Goal: Task Accomplishment & Management: Manage account settings

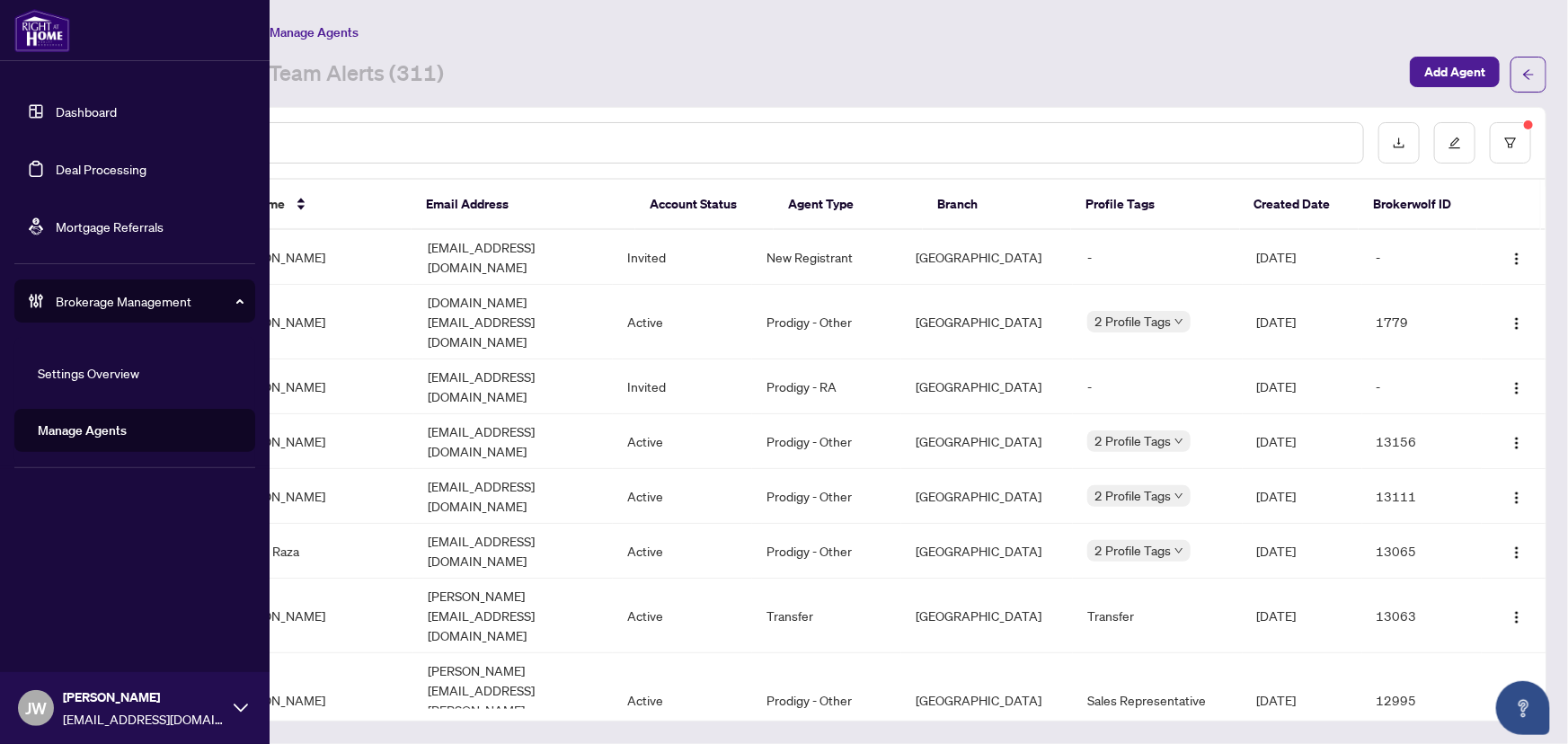
click at [56, 103] on link "Dashboard" at bounding box center [86, 111] width 61 height 17
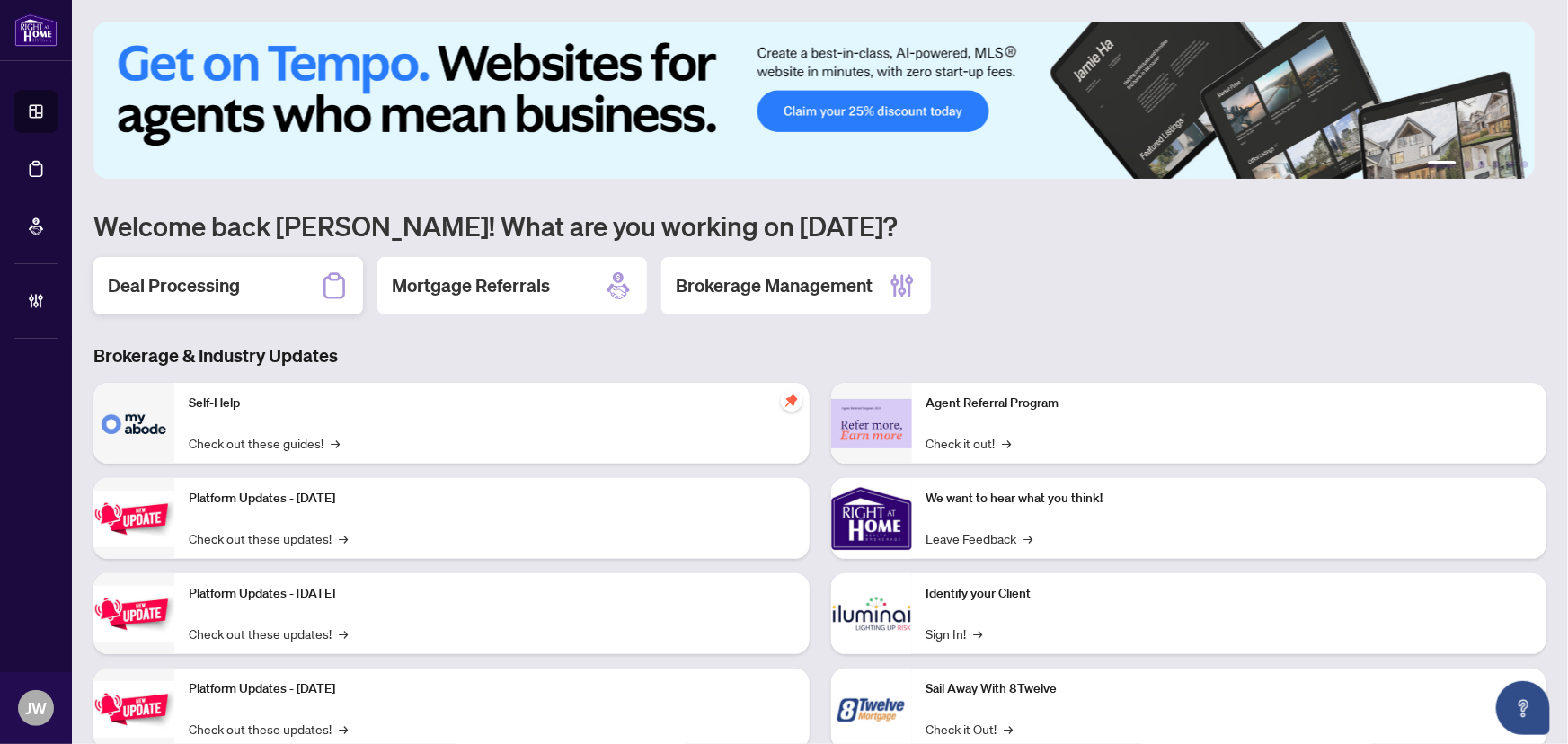
click at [276, 285] on div "Deal Processing" at bounding box center [228, 285] width 269 height 58
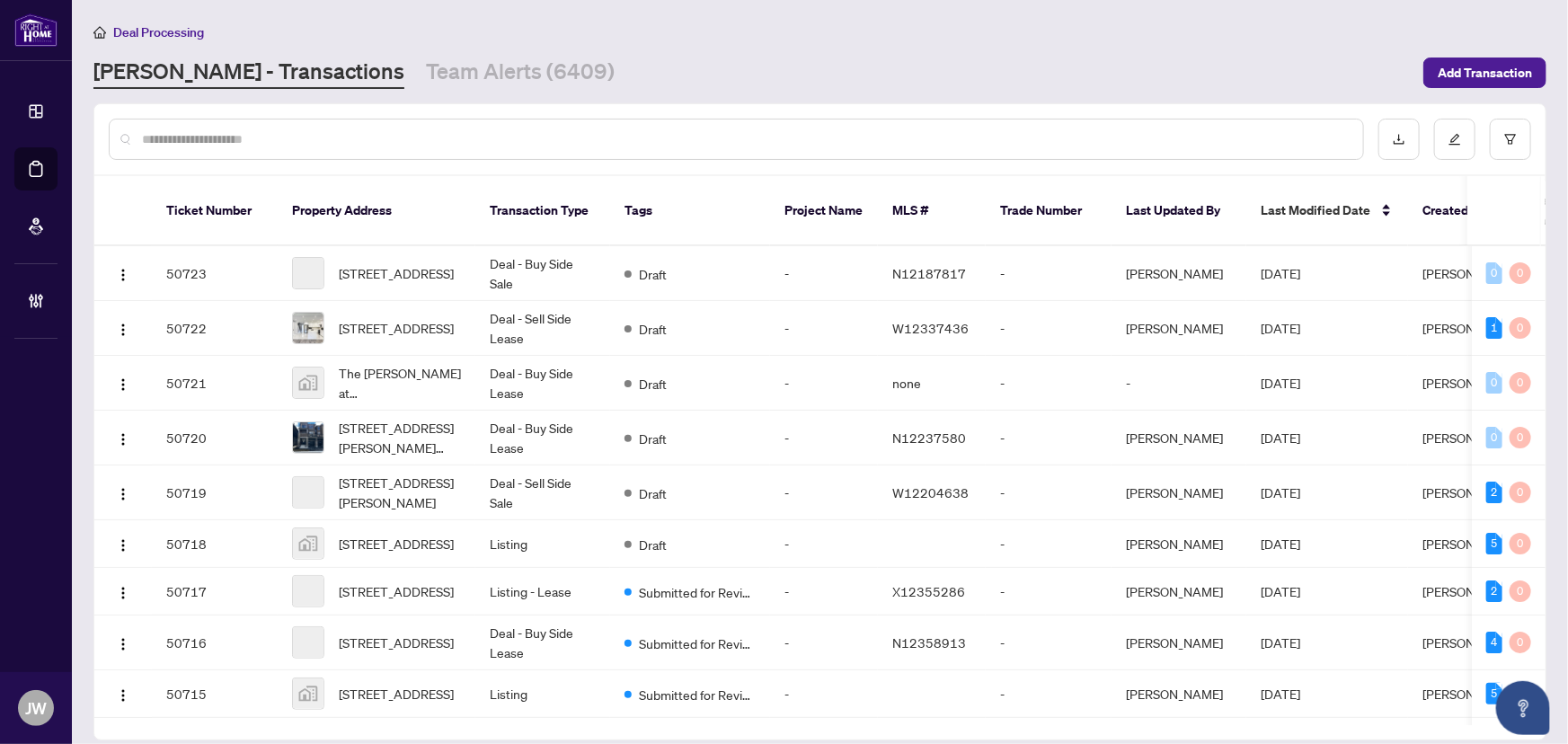
click at [250, 137] on input "text" at bounding box center [745, 139] width 1207 height 20
click at [293, 140] on input "text" at bounding box center [745, 139] width 1207 height 20
click at [277, 133] on input "text" at bounding box center [745, 139] width 1207 height 20
click at [375, 146] on input "text" at bounding box center [745, 139] width 1207 height 20
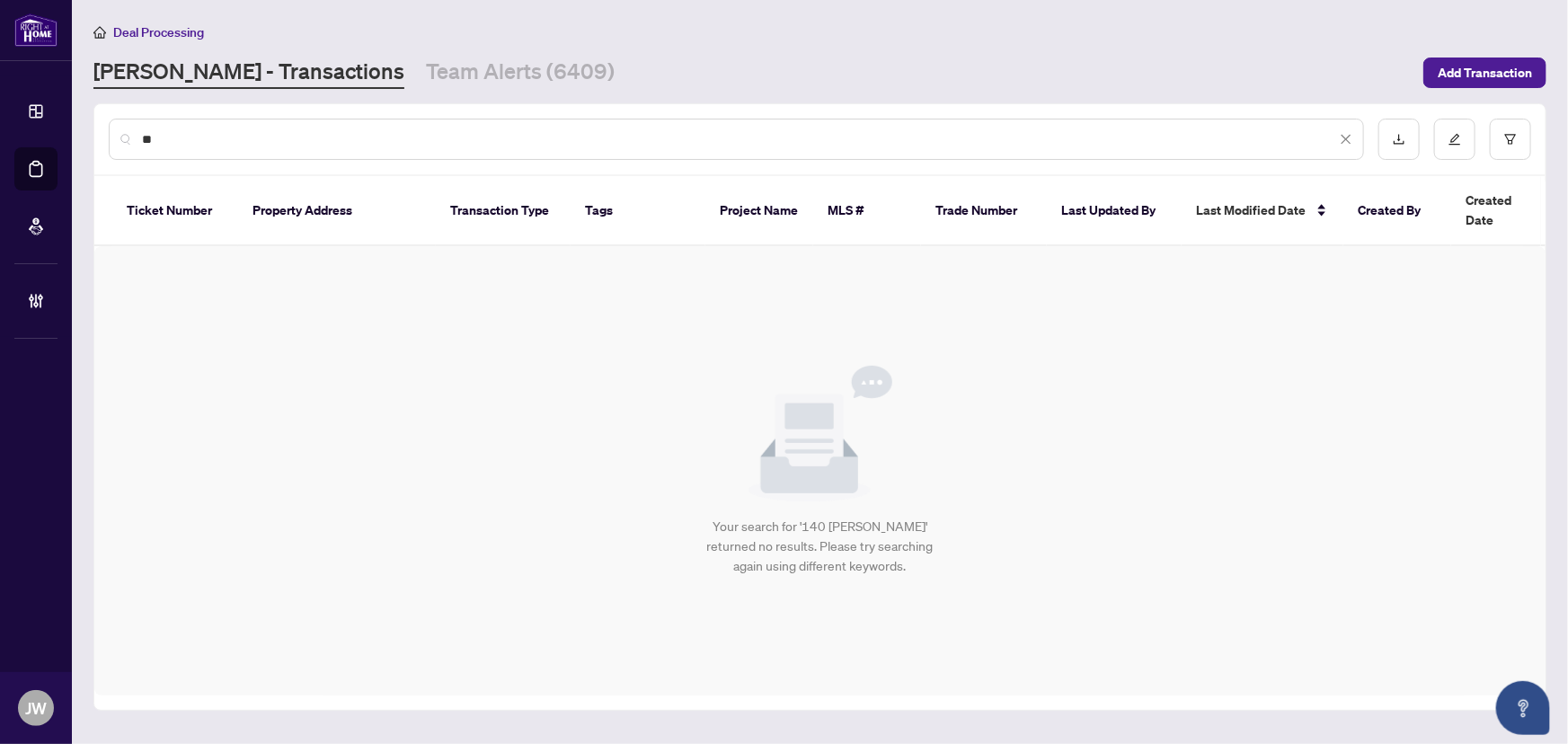
type input "*"
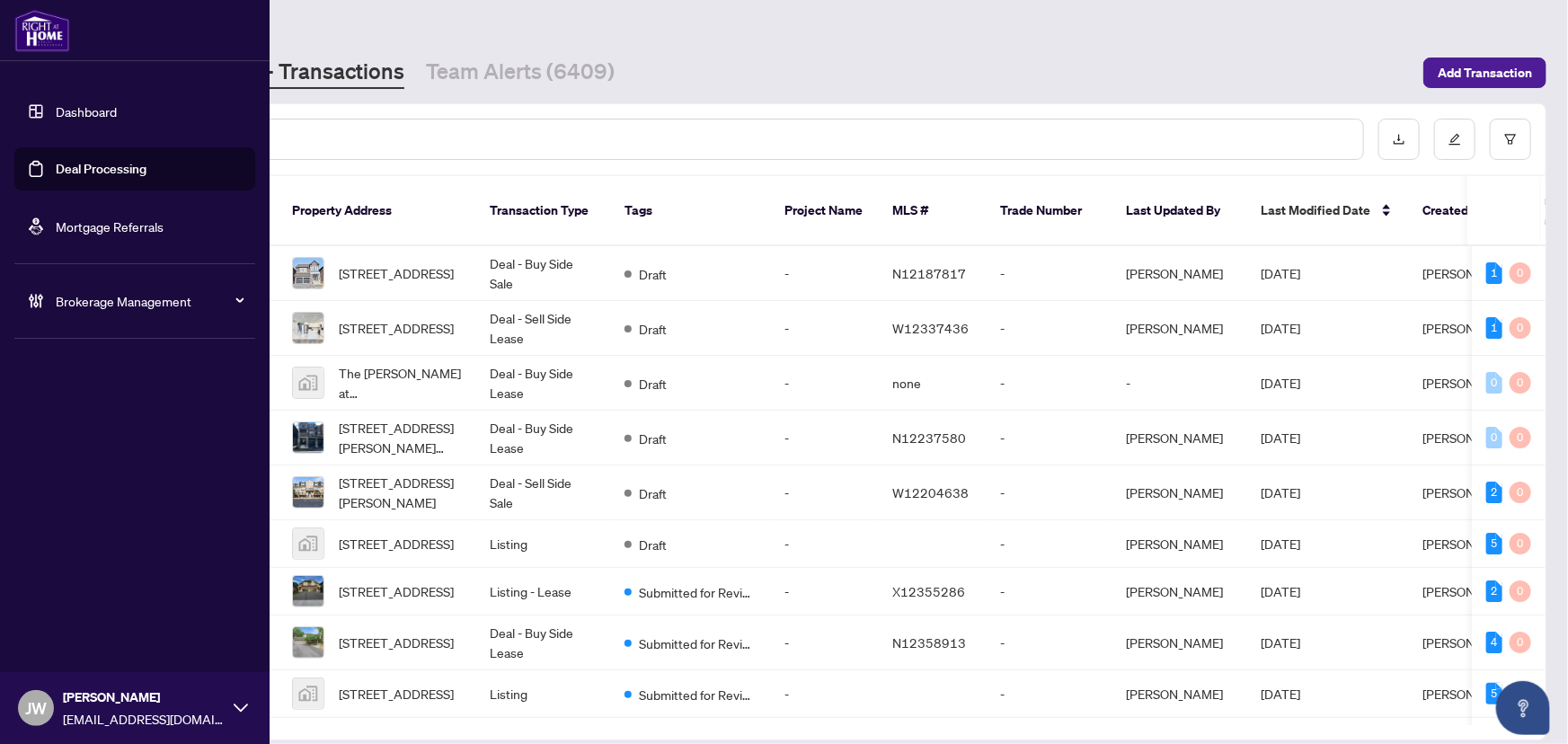
click at [56, 103] on link "Dashboard" at bounding box center [86, 111] width 61 height 17
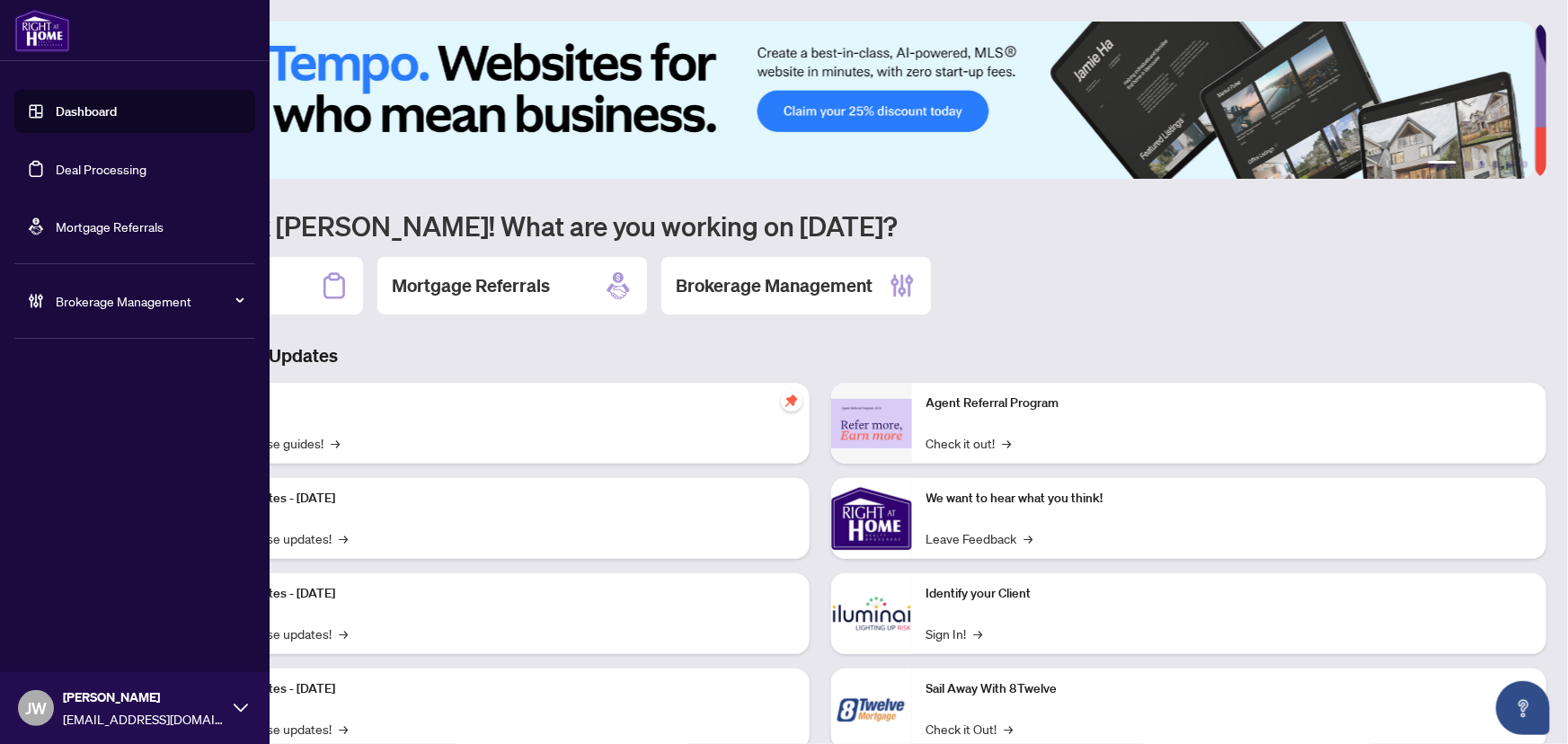
click at [81, 167] on link "Deal Processing" at bounding box center [101, 169] width 91 height 17
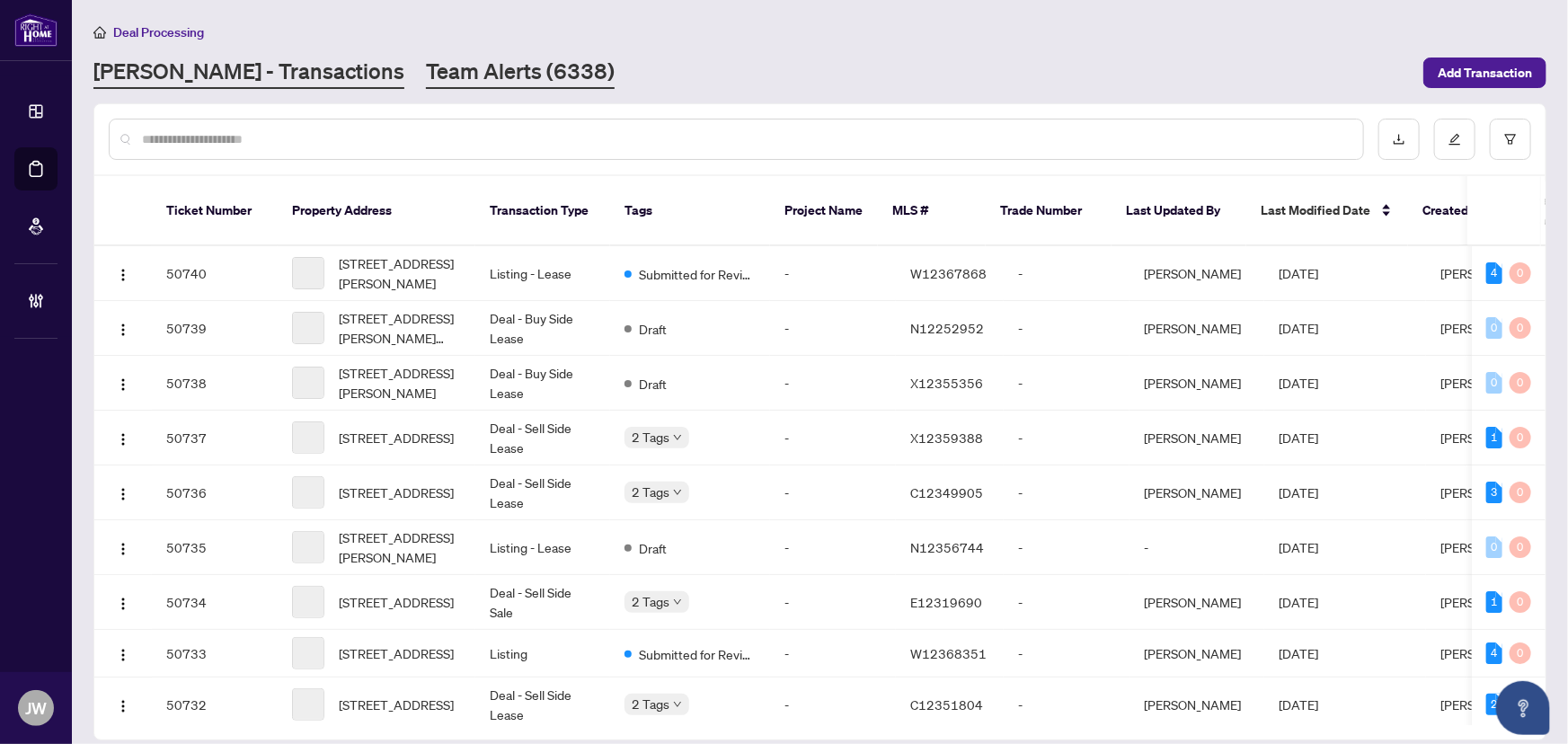
click at [426, 78] on link "Team Alerts (6338)" at bounding box center [520, 72] width 188 height 32
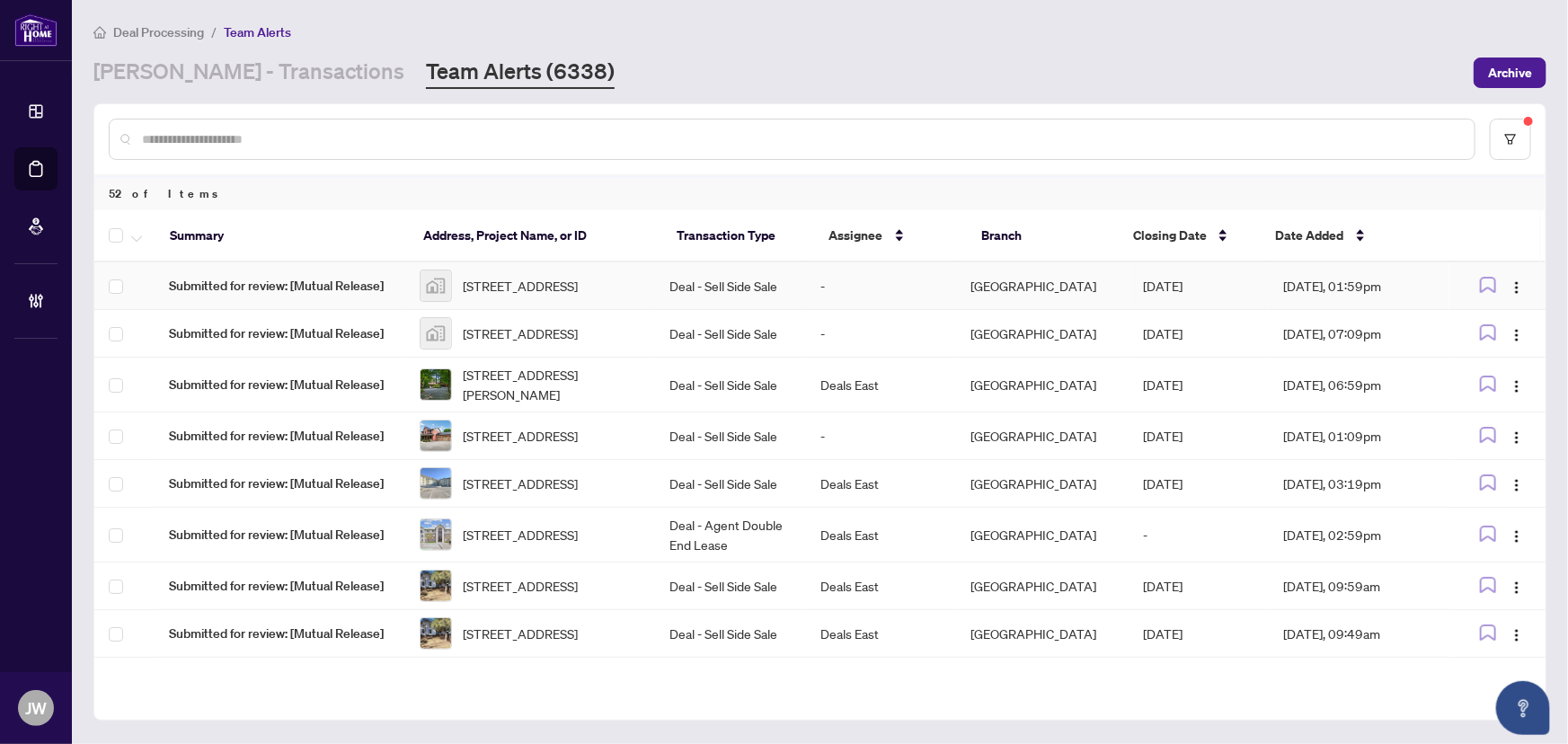
click at [287, 308] on td "Submitted for review: [Mutual Release]" at bounding box center [279, 286] width 251 height 48
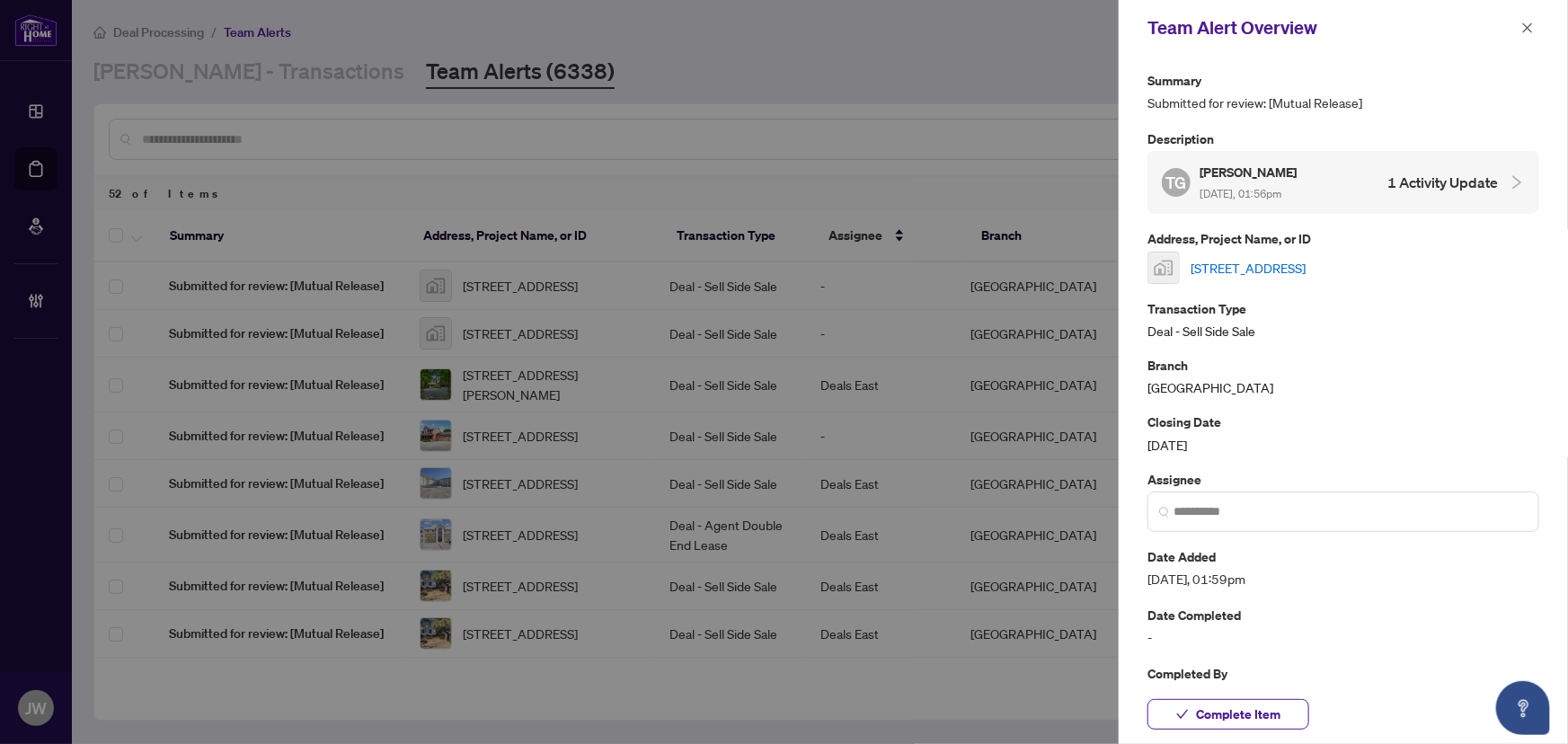
click at [1281, 260] on link "474 Lanark Drive, Oshawa, ON, Canada" at bounding box center [1248, 267] width 115 height 20
click at [1529, 30] on icon "close" at bounding box center [1527, 27] width 13 height 13
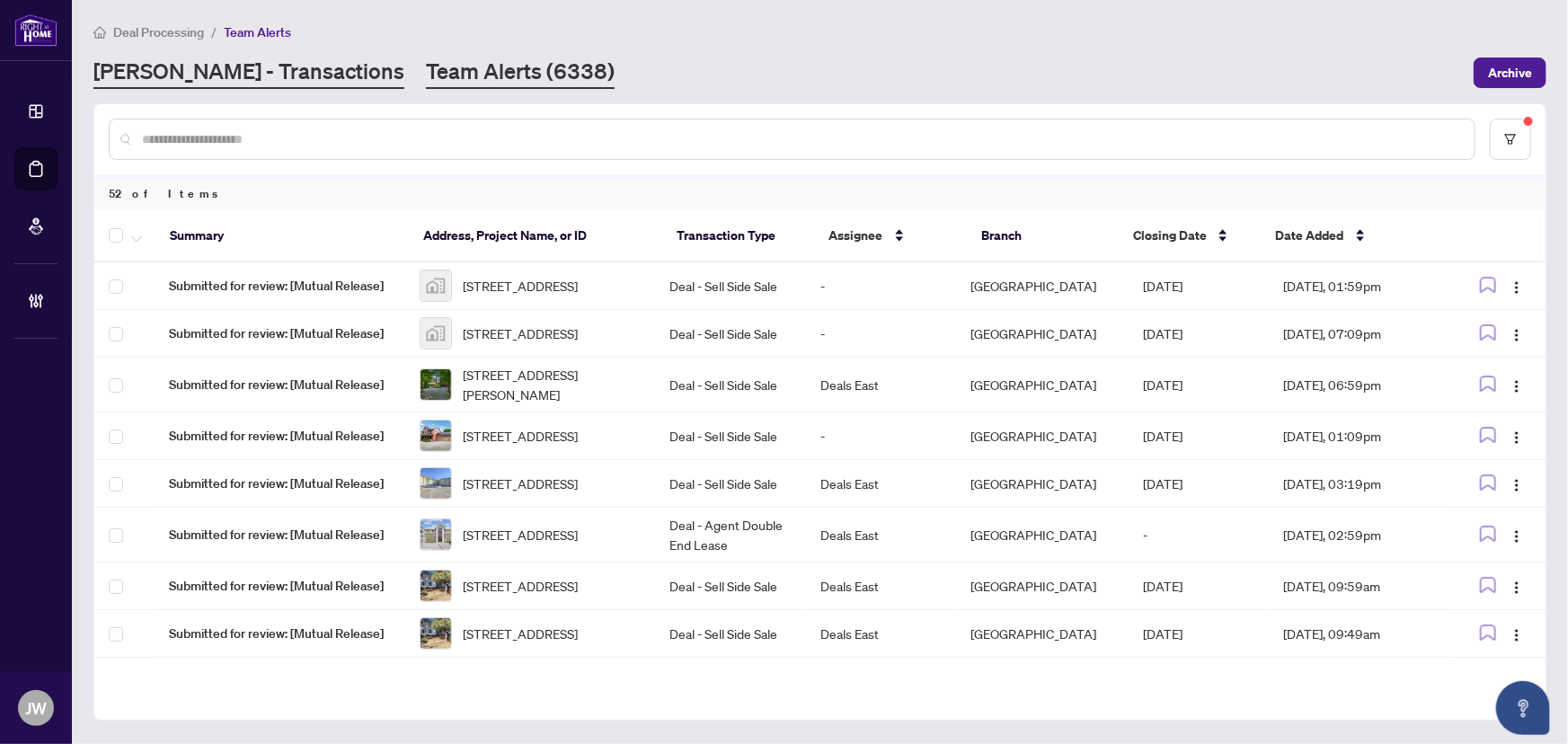
click at [187, 70] on link "RAHR - Transactions" at bounding box center [249, 72] width 311 height 32
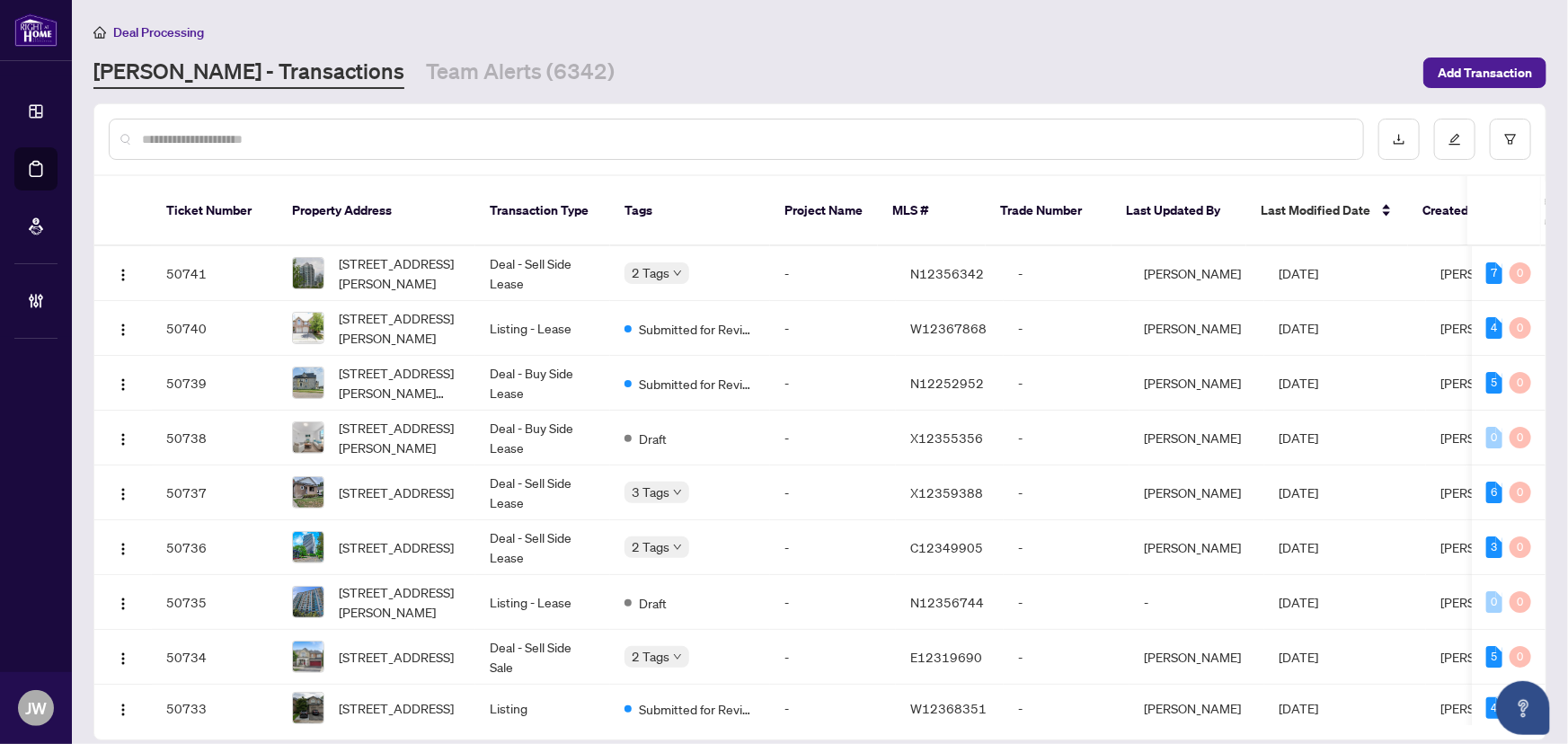
click at [272, 119] on div at bounding box center [736, 139] width 1256 height 41
click at [264, 130] on input "text" at bounding box center [745, 139] width 1207 height 20
click at [267, 134] on input "text" at bounding box center [745, 139] width 1207 height 20
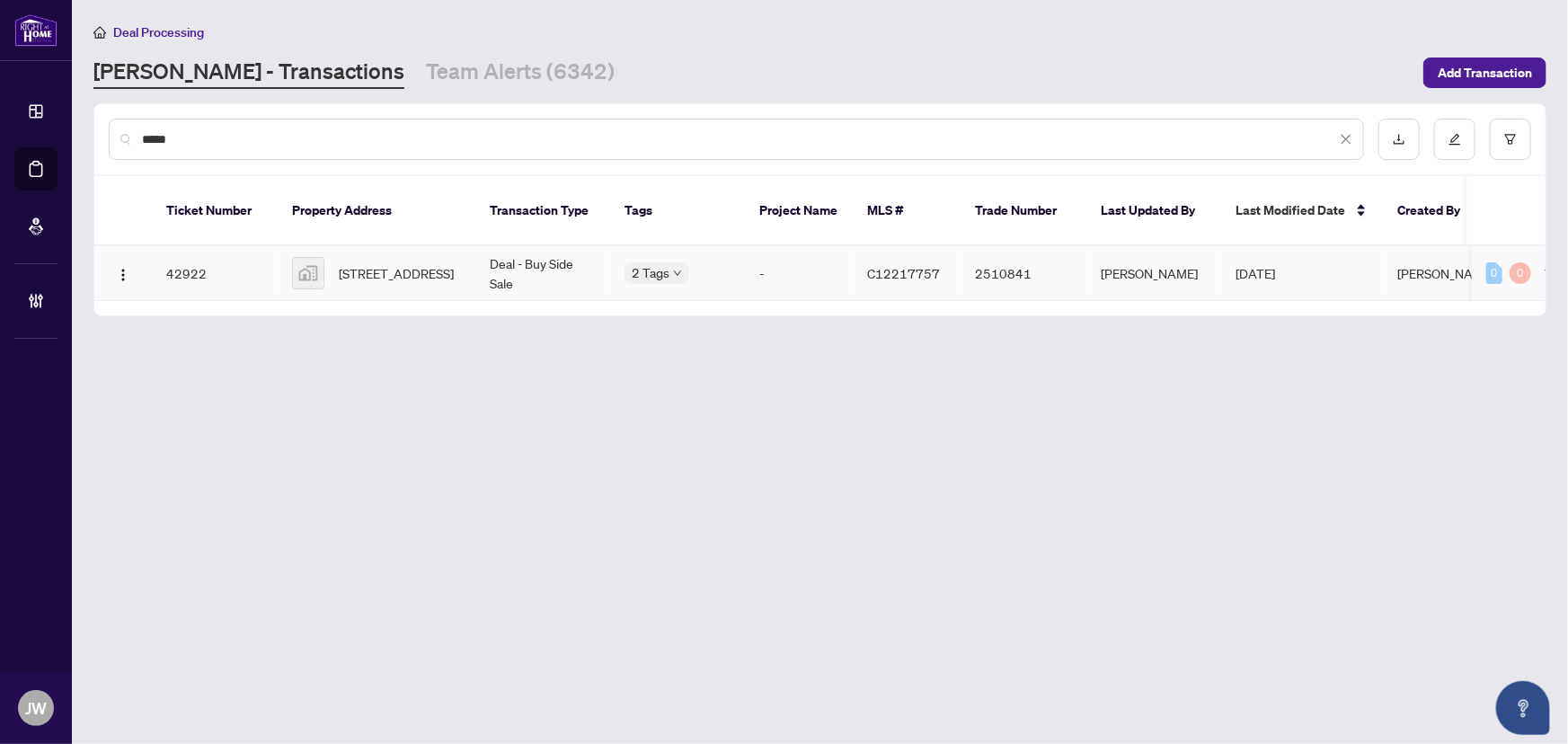
type input "*****"
click at [575, 253] on td "Deal - Buy Side Sale" at bounding box center [543, 273] width 135 height 55
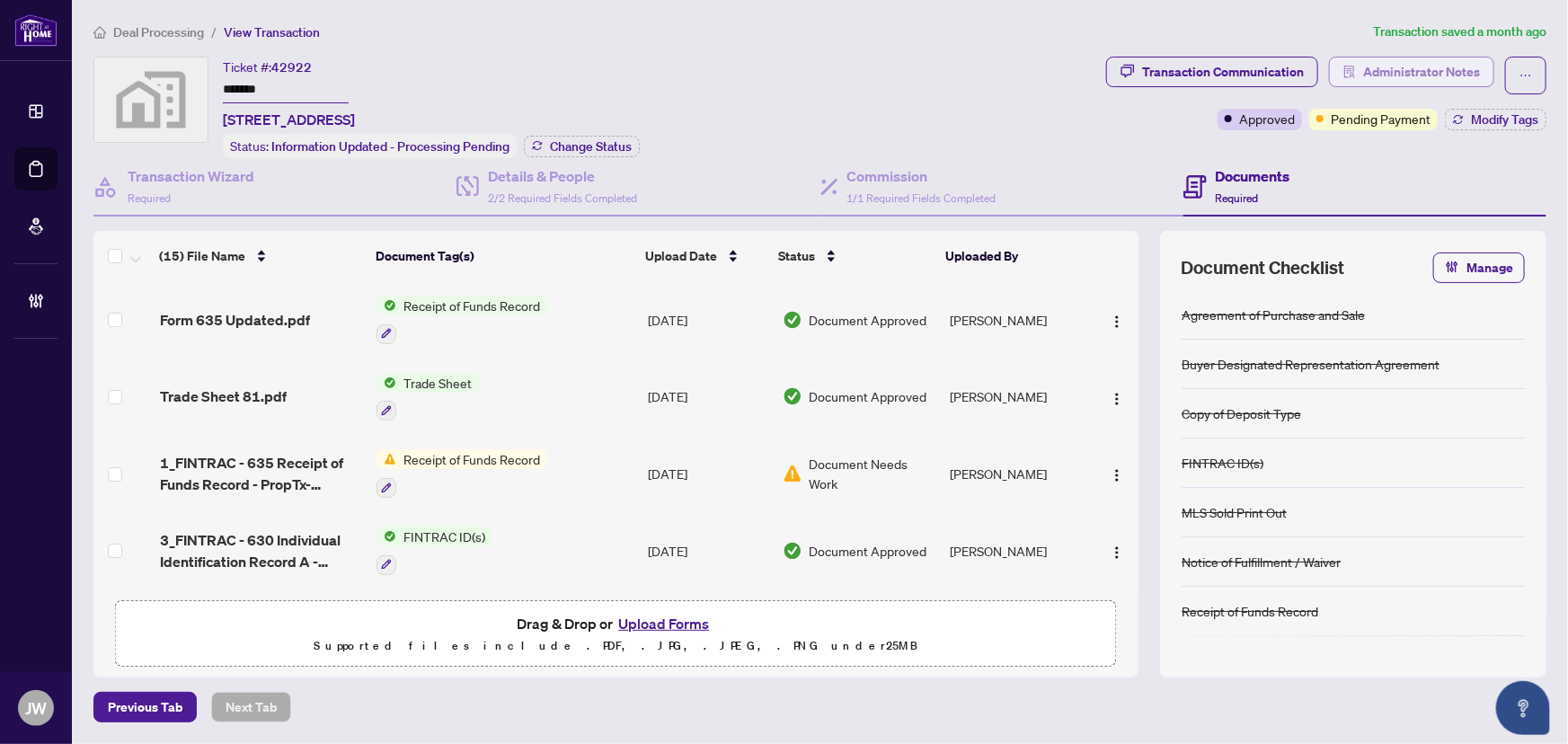
click at [1392, 72] on span "Administrator Notes" at bounding box center [1422, 71] width 117 height 28
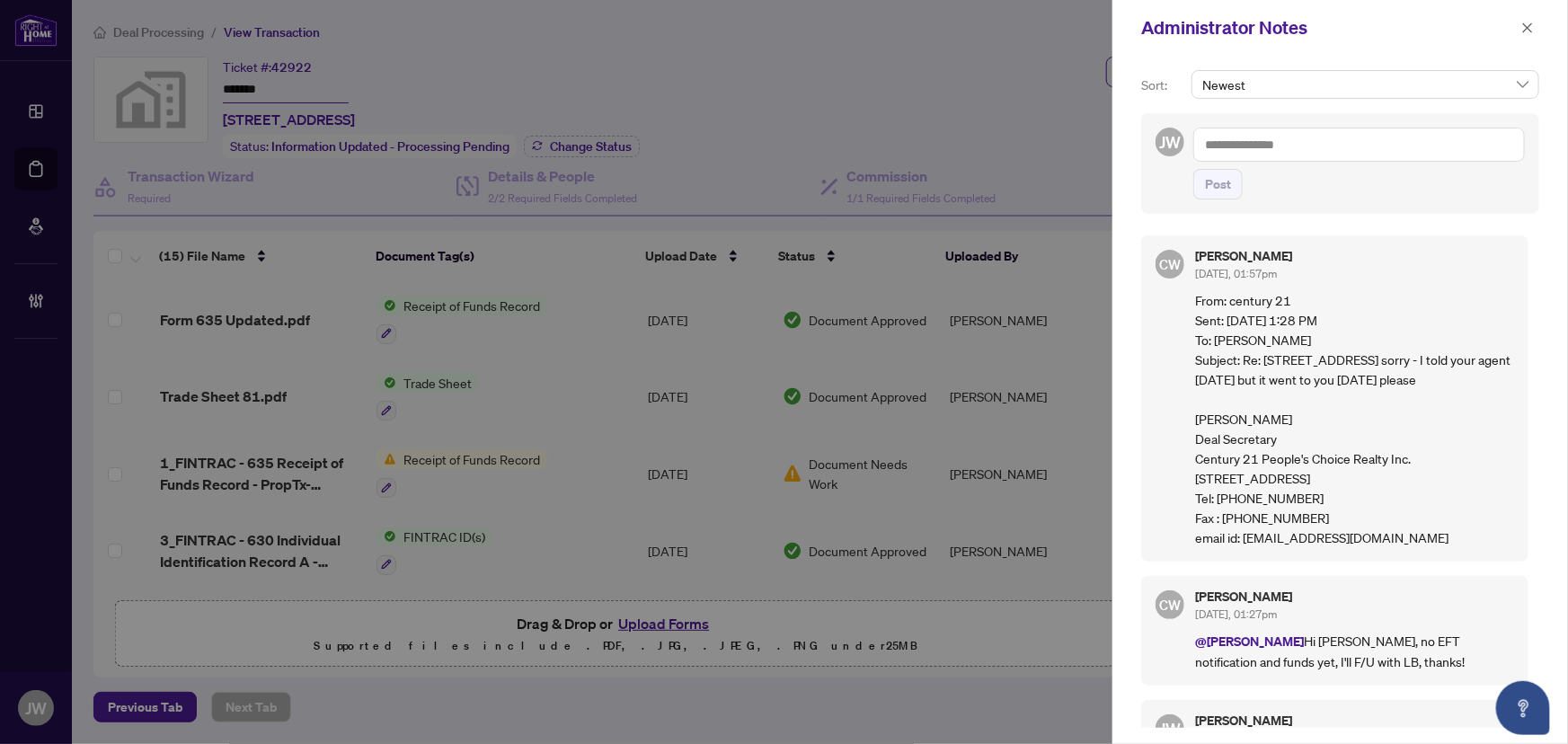
drag, startPoint x: 1184, startPoint y: 290, endPoint x: 1386, endPoint y: 581, distance: 354.2
click at [1386, 562] on div "CW Cheryl Wu Aug/28/2025, 01:57pm From: century 21 Sent: Thursday, August 28, 2…" at bounding box center [1335, 398] width 387 height 326
copy p "From: century 21 Sent: Thursday, August 28, 2025 1:28 PM To: Cheryl Wu Subject:…"
click at [1532, 25] on icon "close" at bounding box center [1527, 27] width 13 height 13
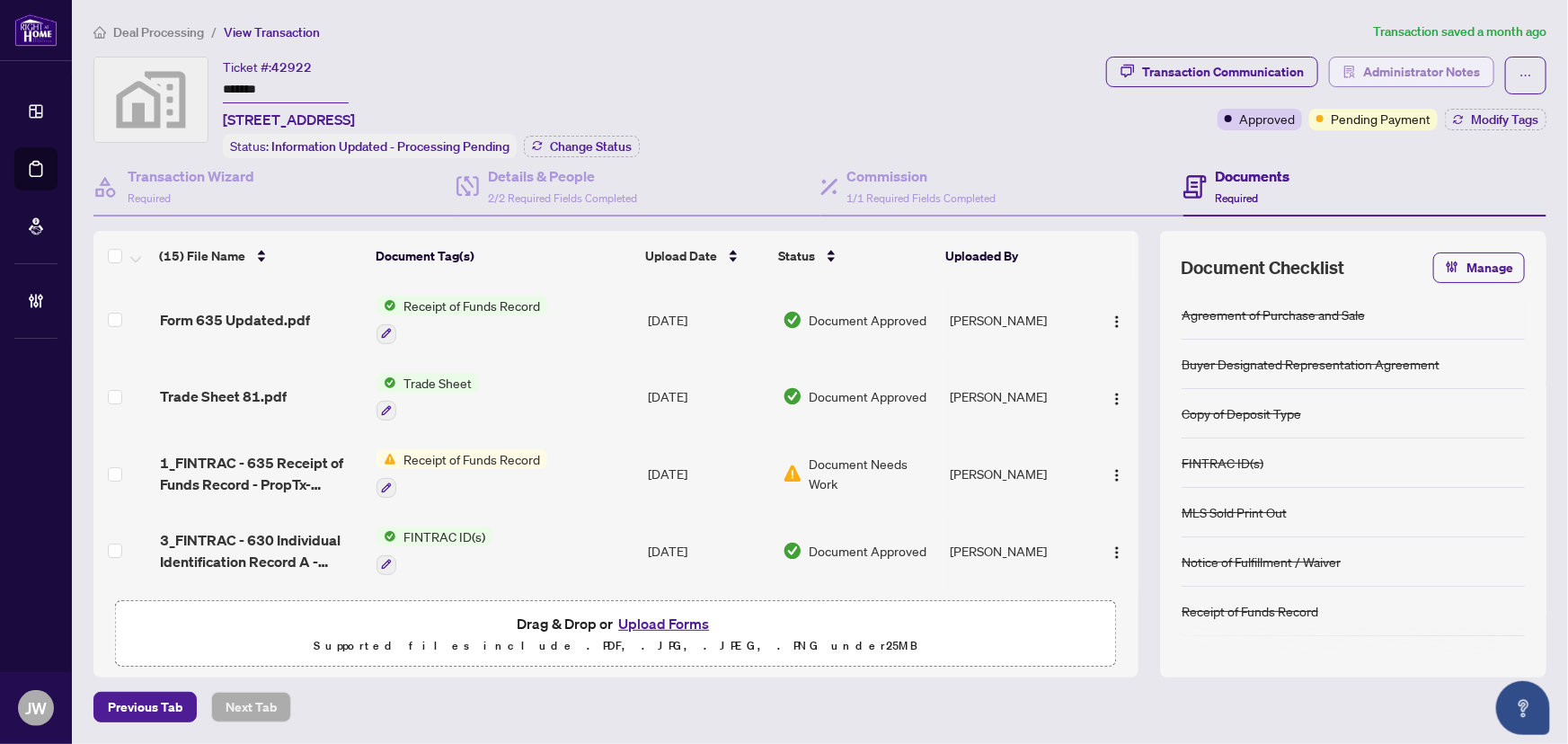
click at [1415, 82] on span "Administrator Notes" at bounding box center [1422, 71] width 117 height 28
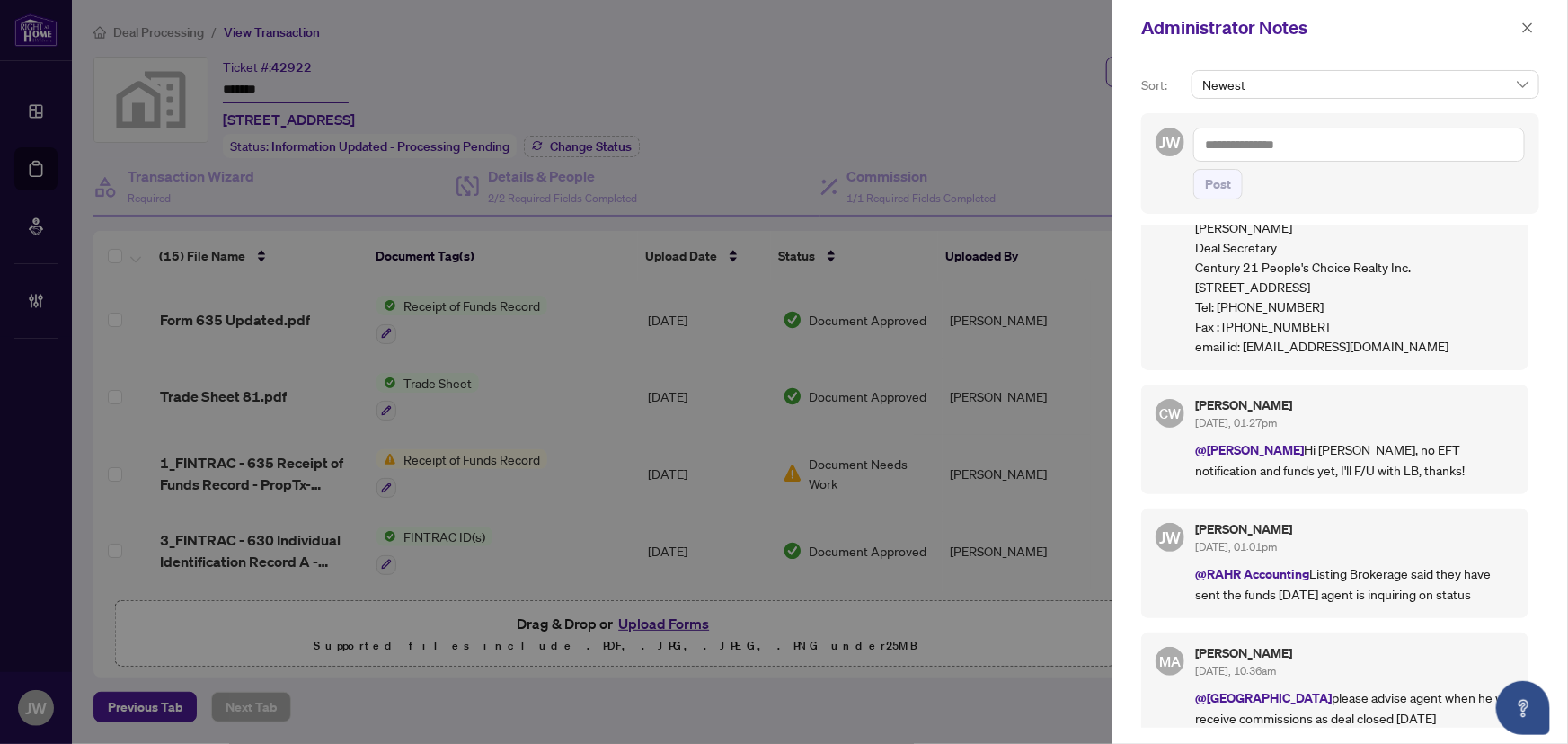
scroll to position [163, 0]
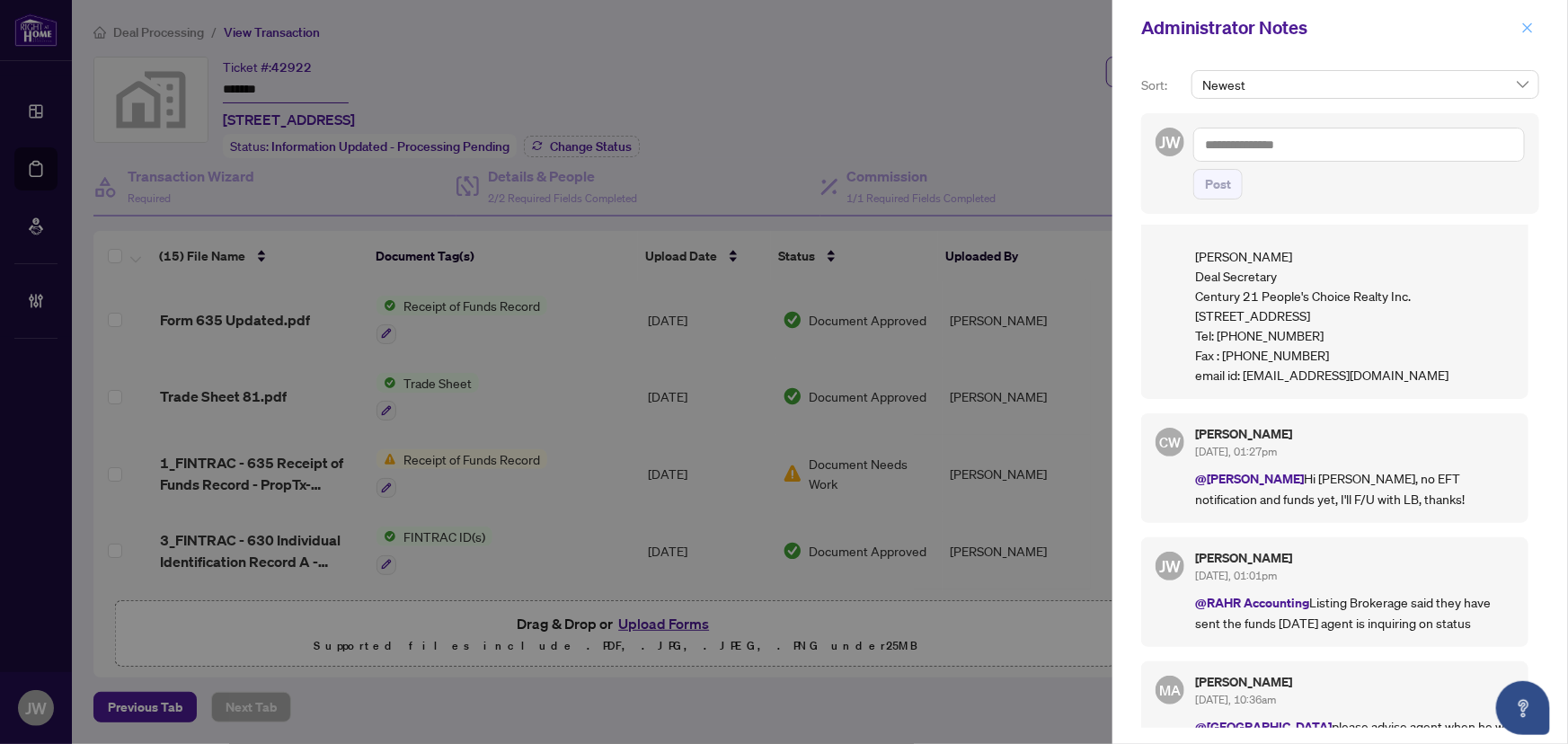
click at [1530, 22] on icon "close" at bounding box center [1527, 27] width 13 height 13
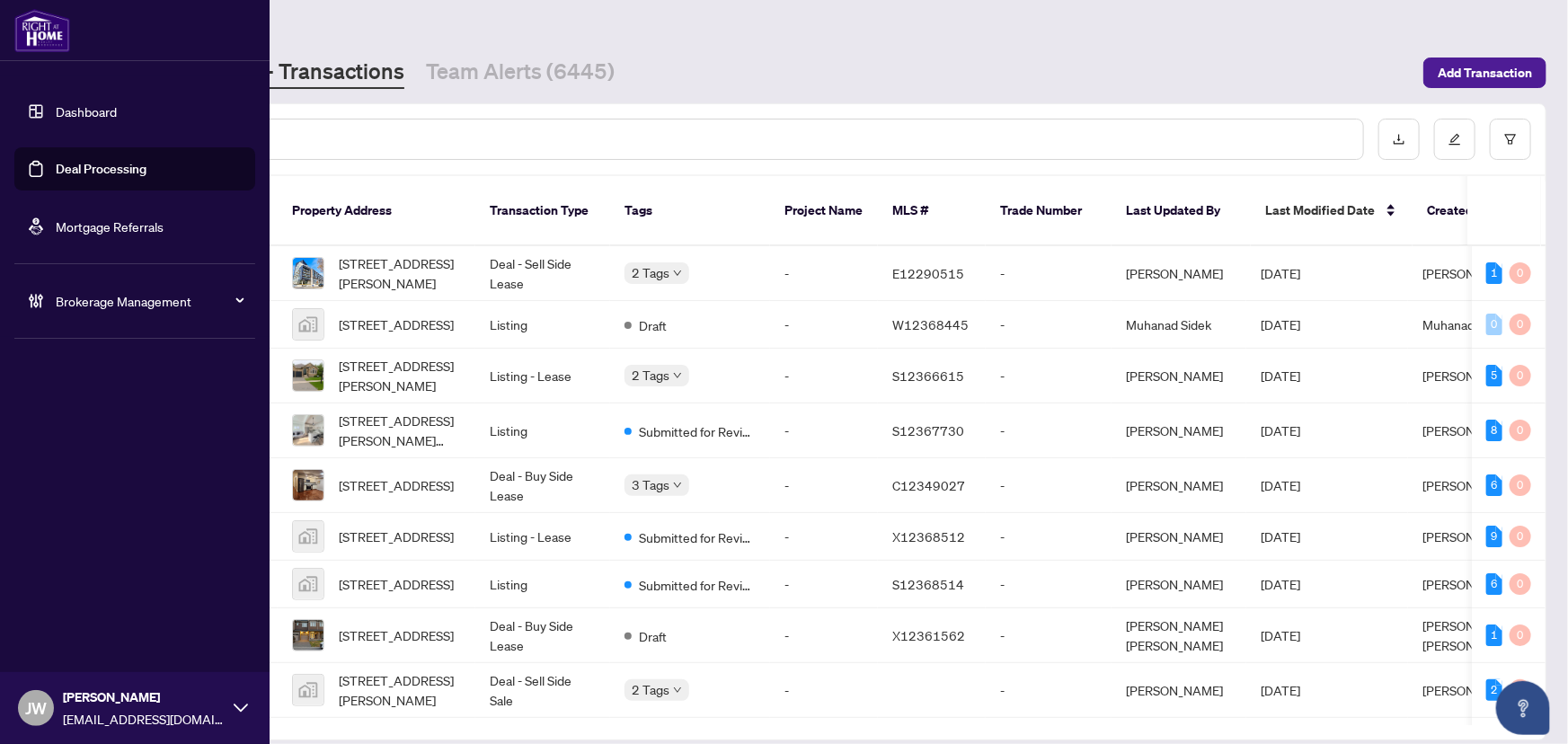
click at [141, 297] on span "Brokerage Management" at bounding box center [149, 300] width 187 height 20
click at [94, 436] on link "Manage Agents" at bounding box center [82, 430] width 89 height 17
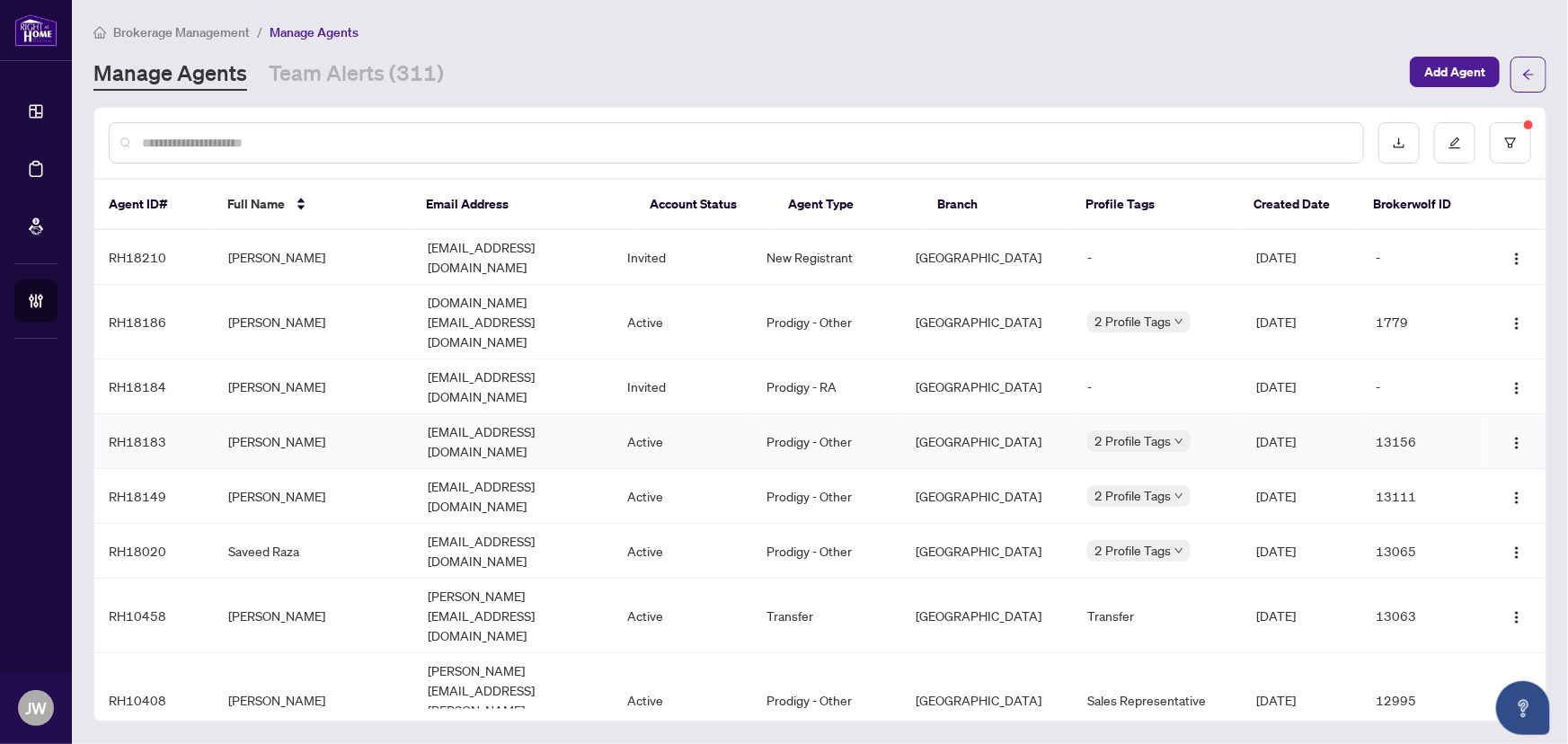
click at [256, 414] on td "Goutham Nagolu" at bounding box center [313, 442] width 199 height 55
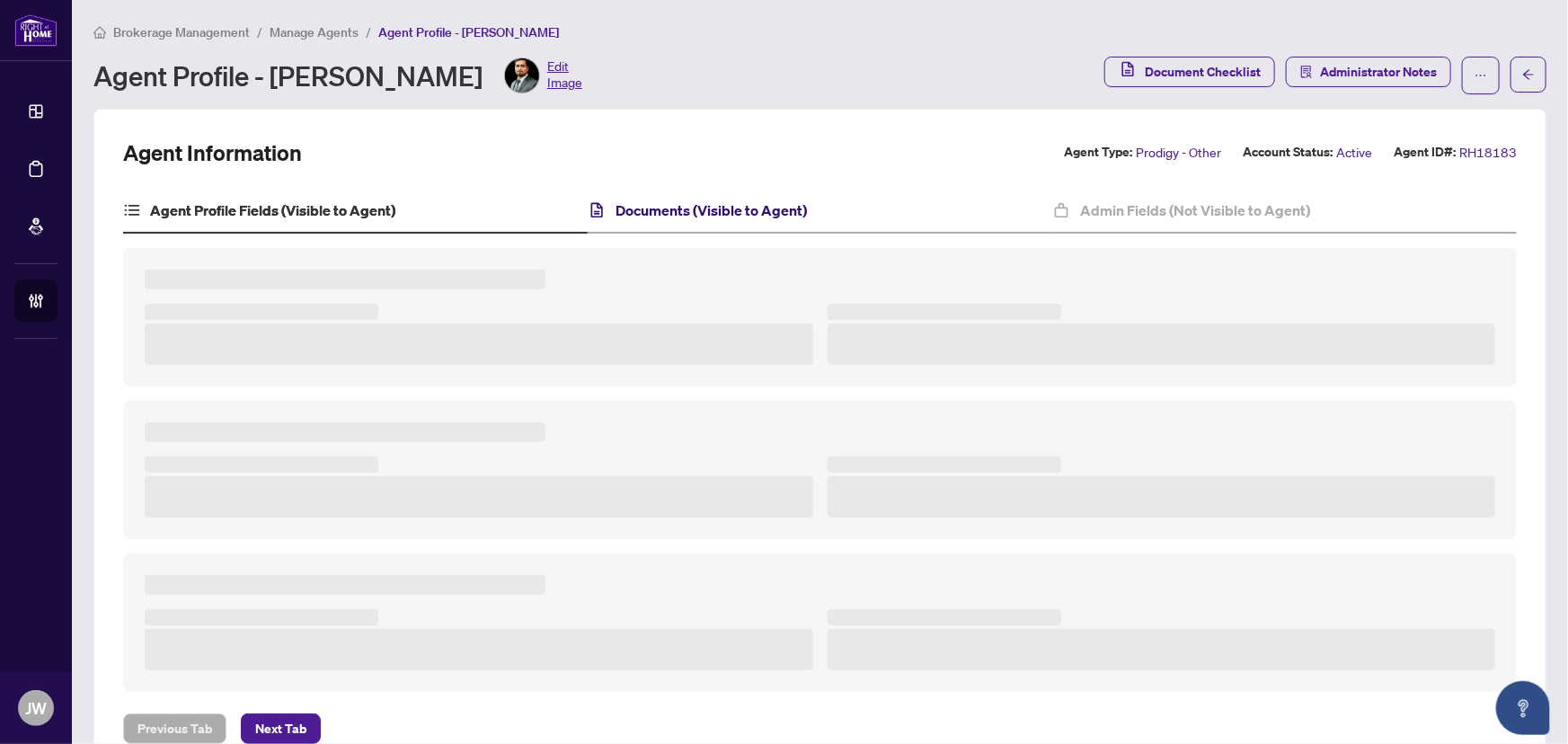
click at [619, 205] on h4 "Documents (Visible to Agent)" at bounding box center [711, 210] width 191 height 21
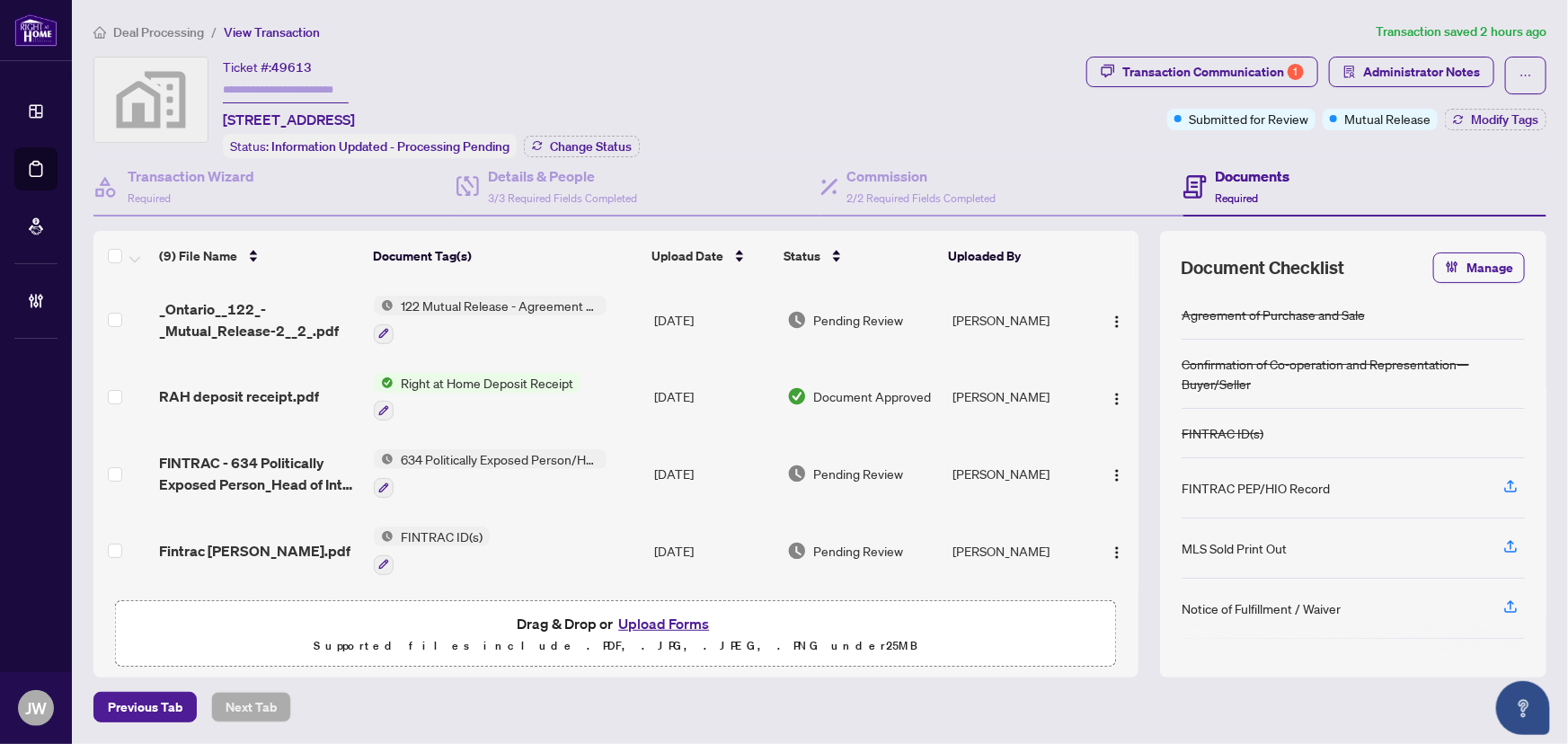
click at [521, 303] on span "122 Mutual Release - Agreement of Purchase and Sale" at bounding box center [500, 305] width 213 height 20
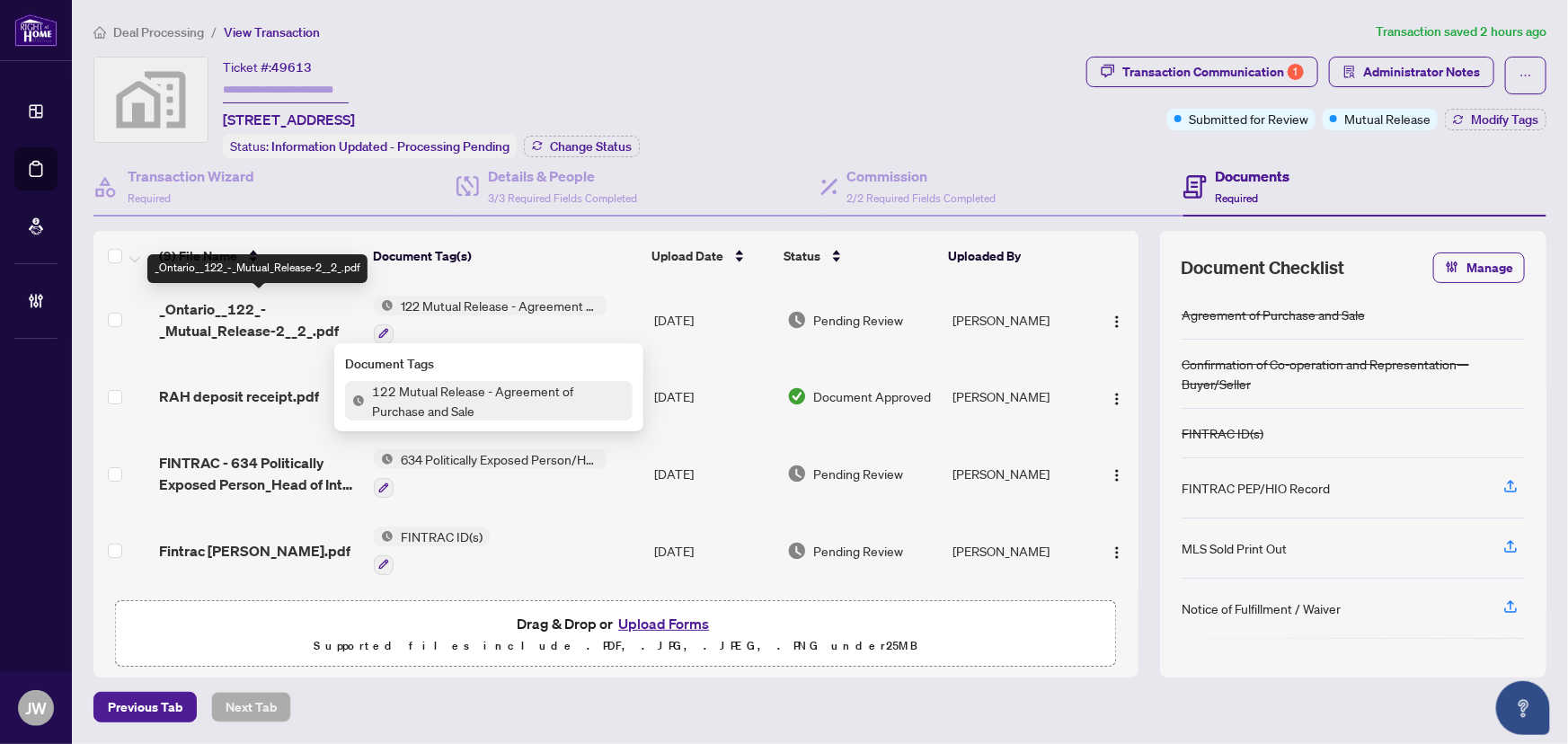
click at [189, 312] on span "_Ontario__122_-_Mutual_Release-2__2_.pdf" at bounding box center [259, 320] width 200 height 43
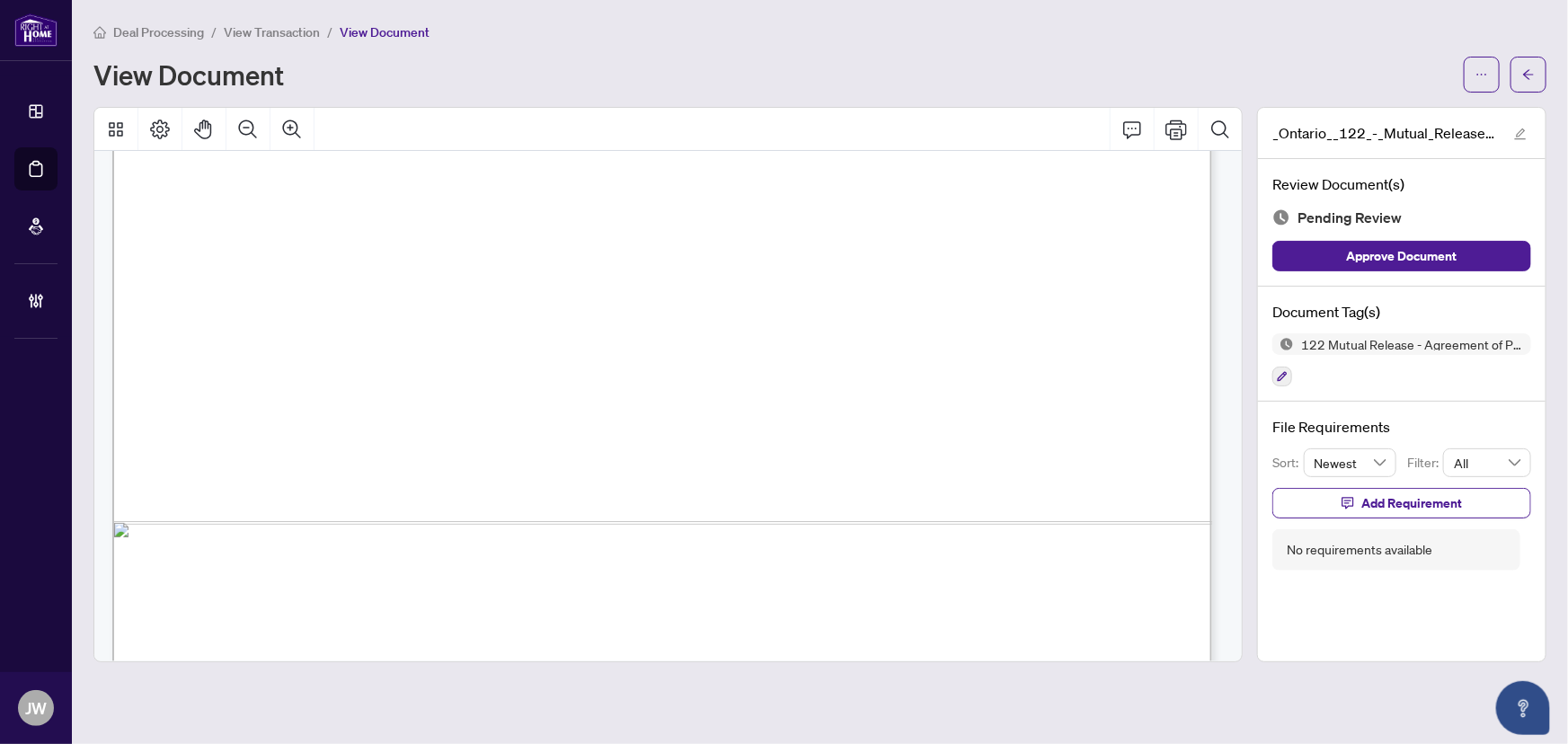
scroll to position [948, 0]
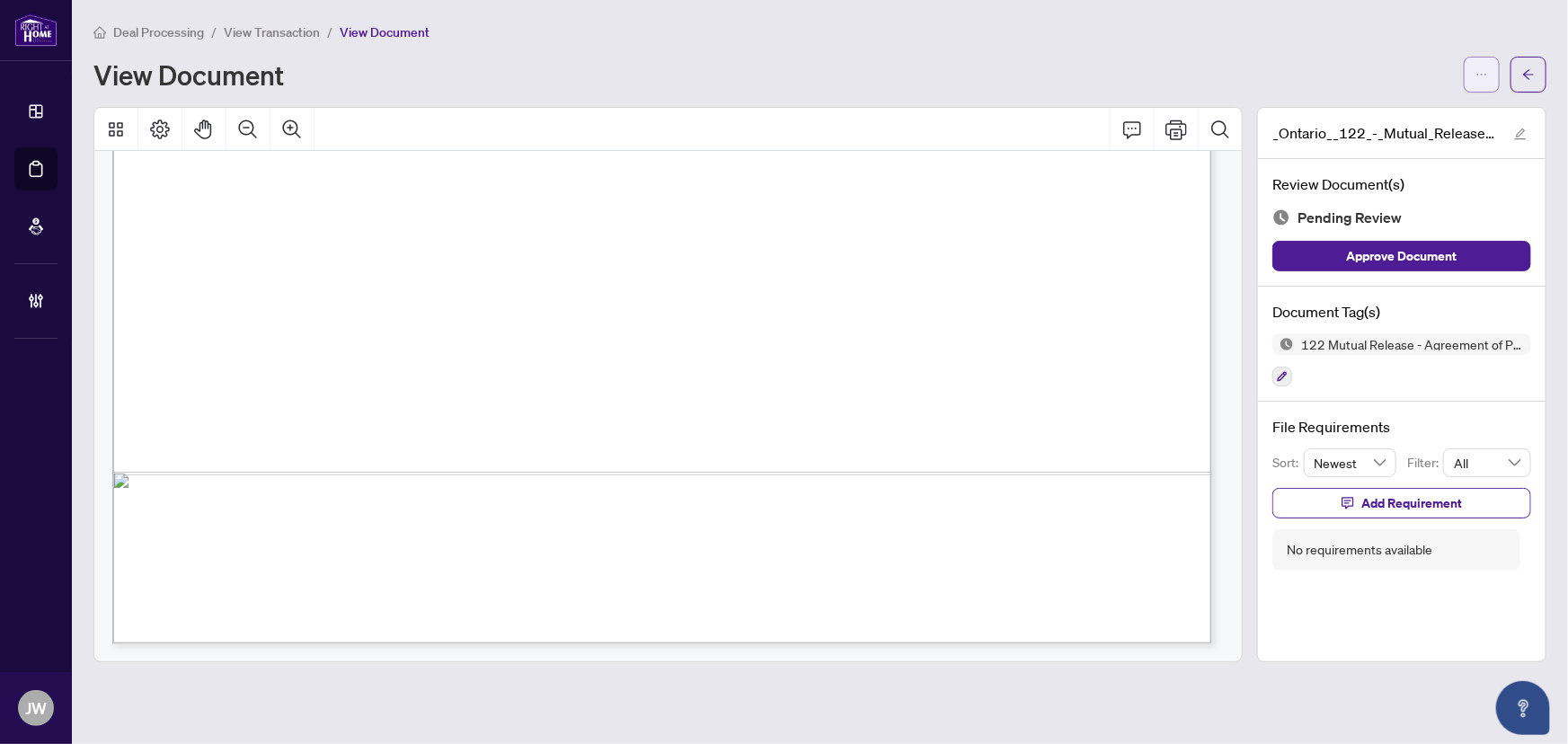
click at [1469, 75] on button "button" at bounding box center [1481, 74] width 36 height 36
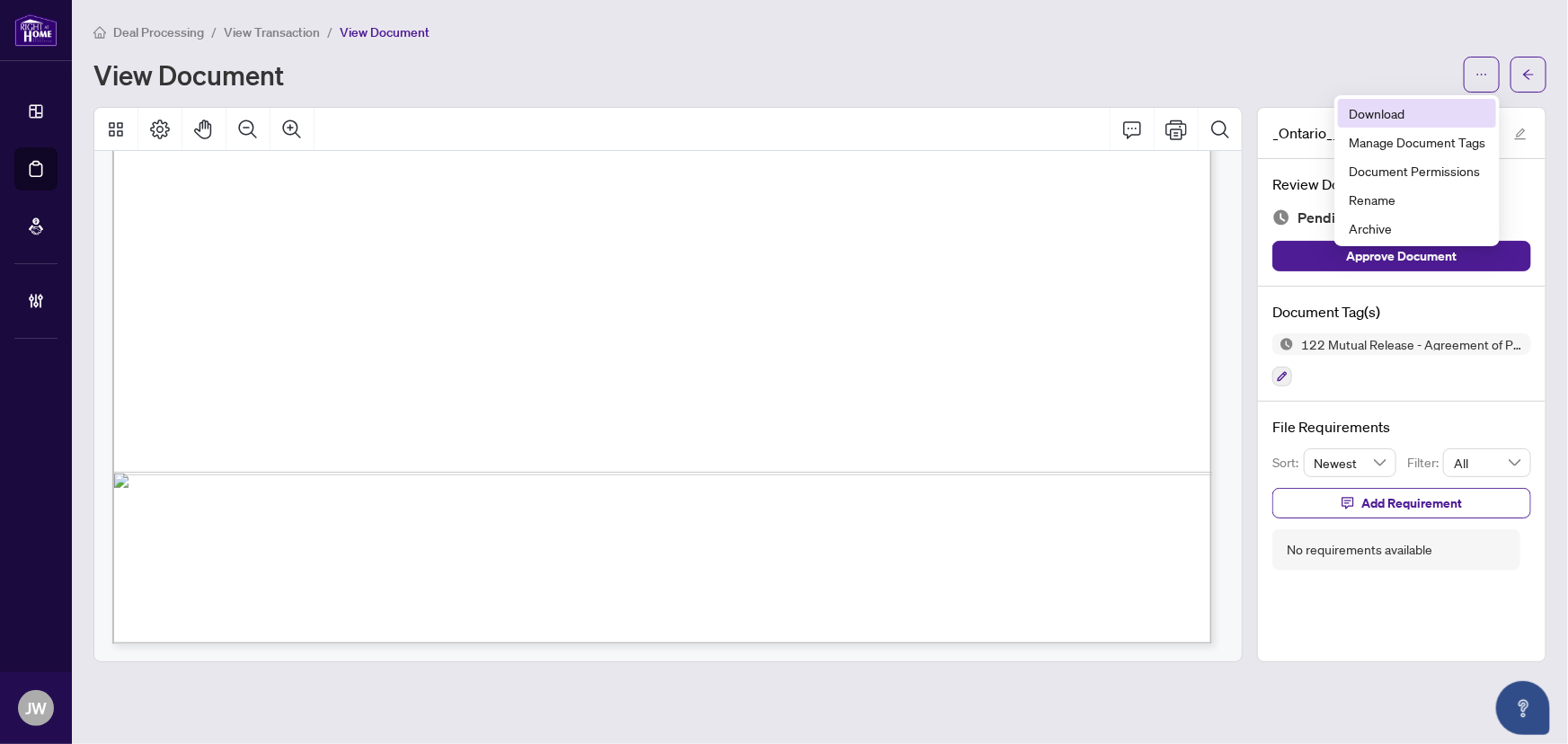
click at [1387, 111] on span "Download" at bounding box center [1417, 113] width 137 height 20
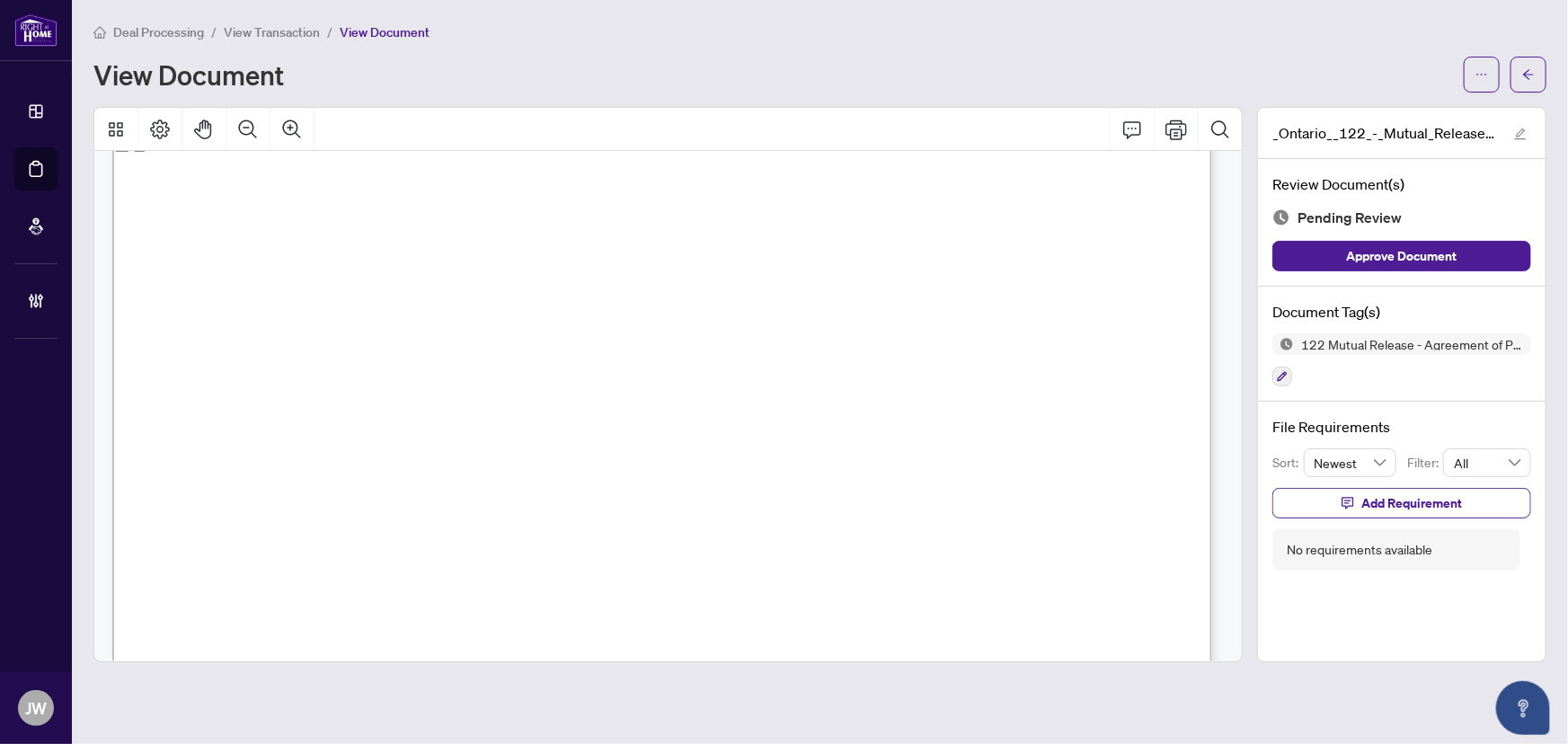
scroll to position [0, 0]
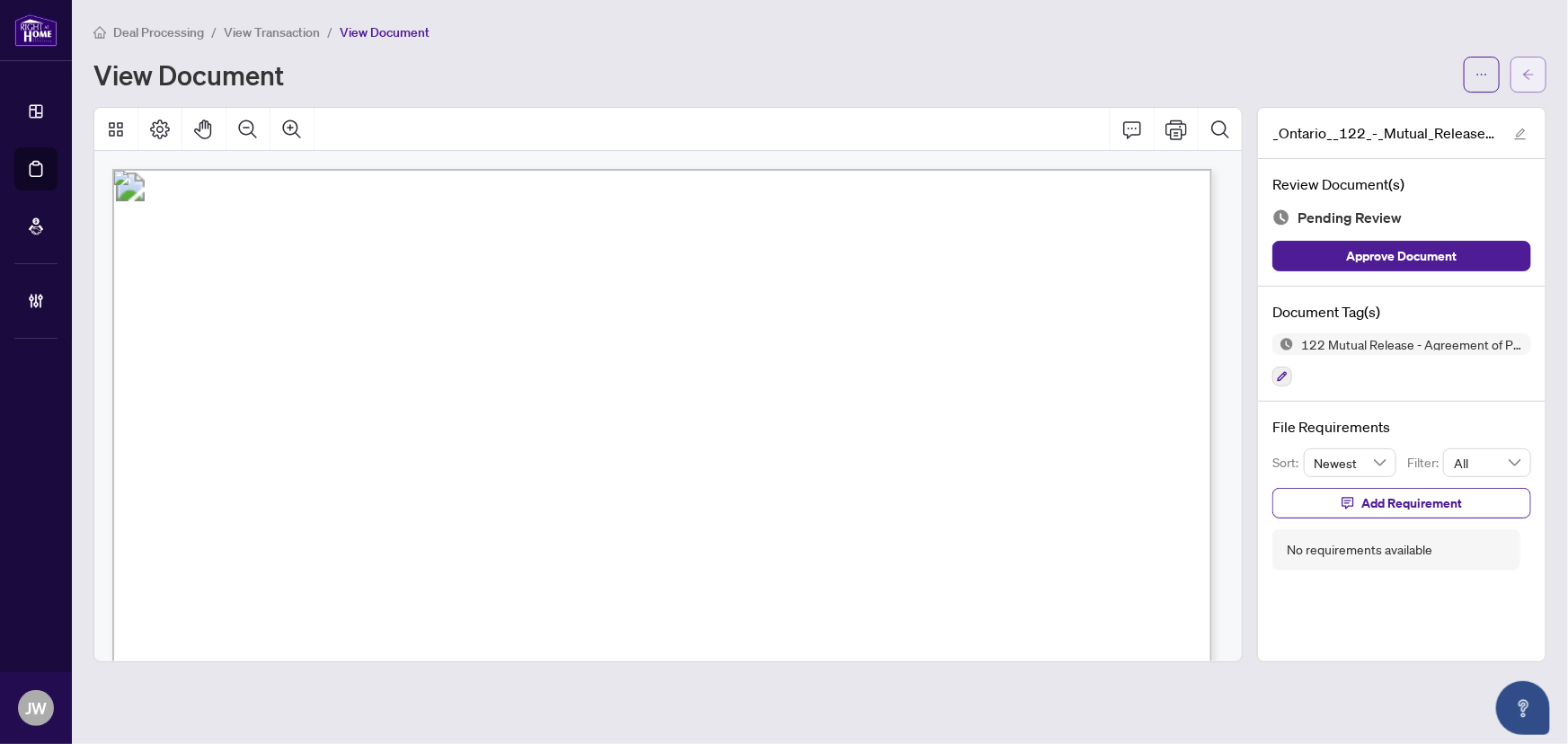
click at [1516, 70] on button "button" at bounding box center [1528, 74] width 36 height 36
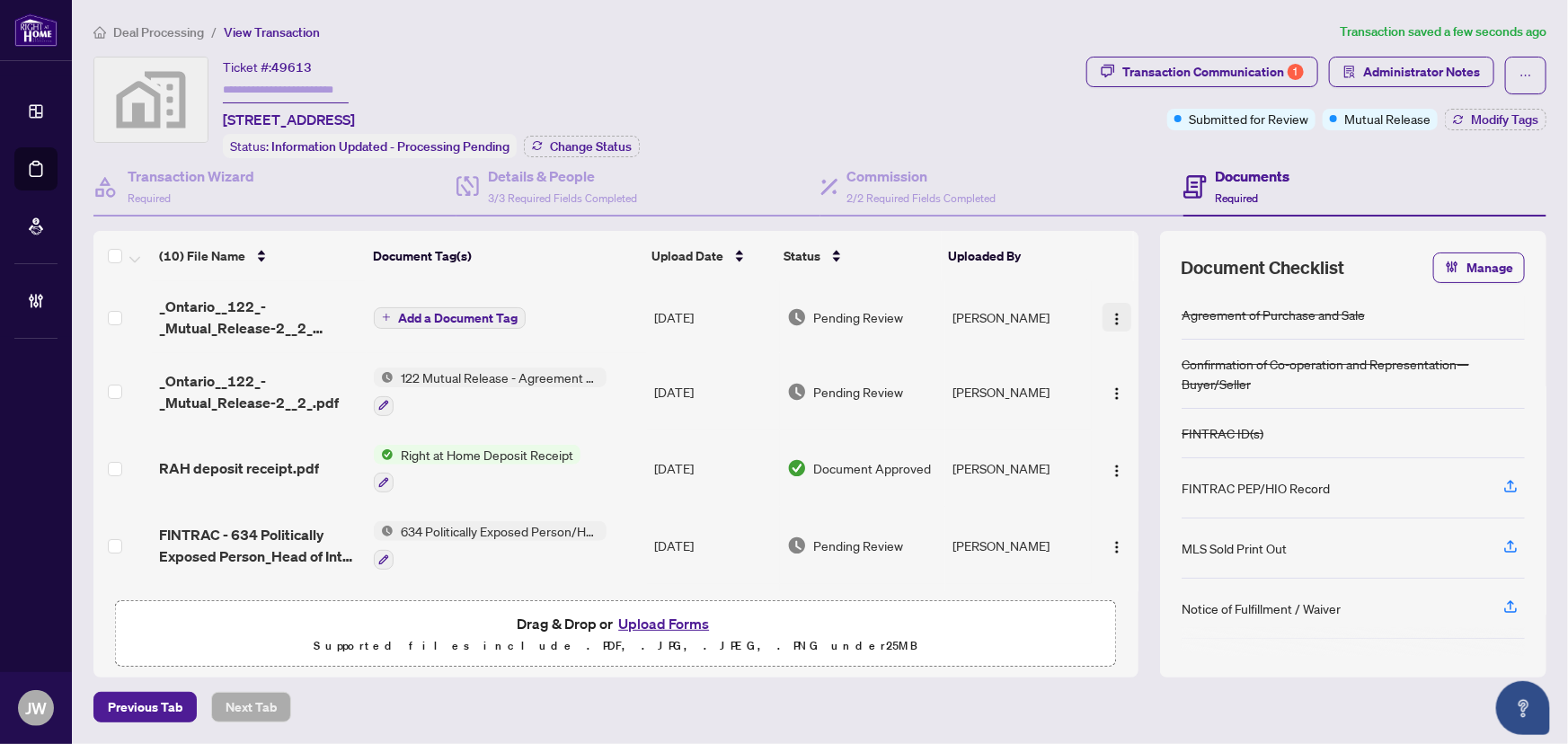
click at [1109, 312] on img "button" at bounding box center [1116, 319] width 15 height 15
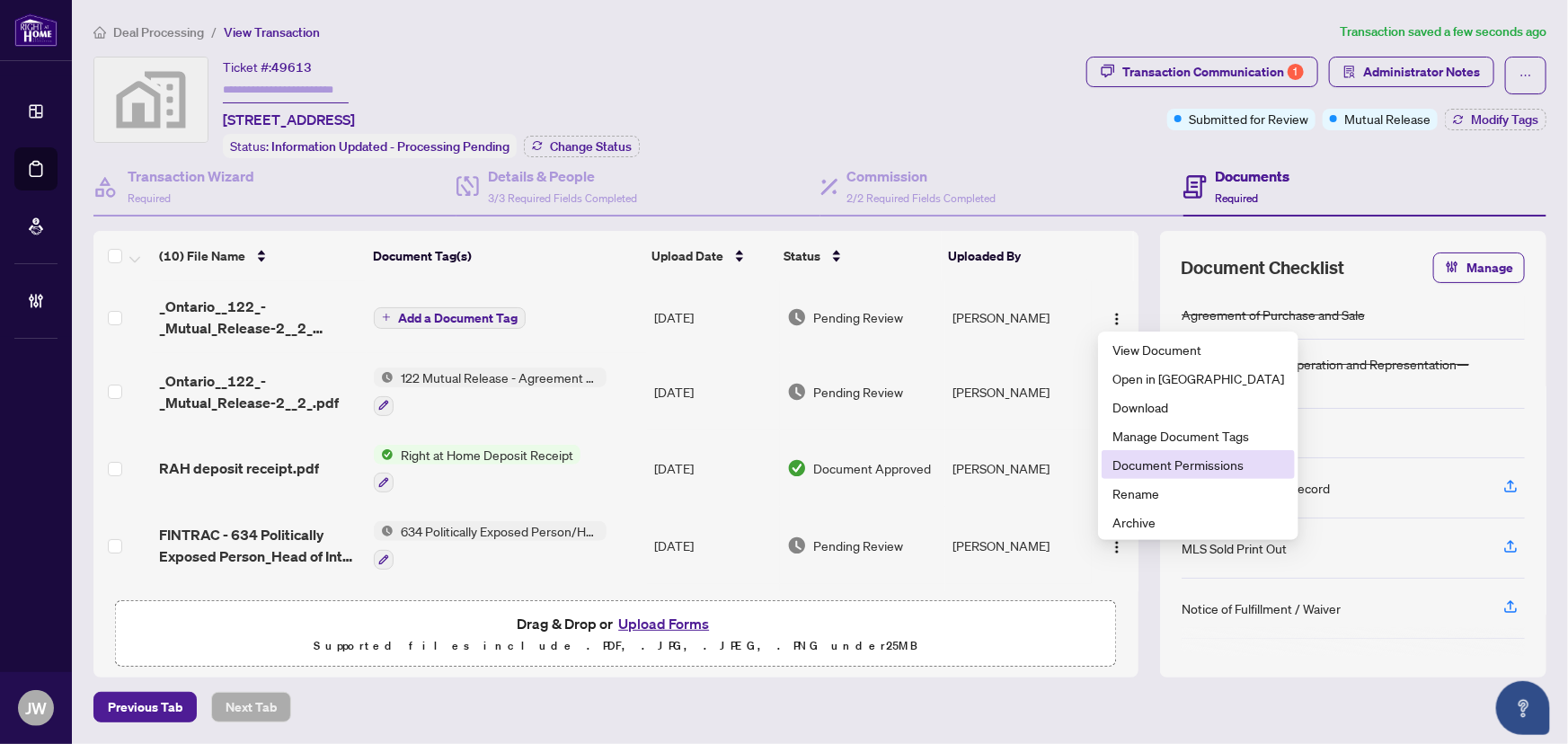
click at [1146, 476] on li "Document Permissions" at bounding box center [1198, 463] width 193 height 28
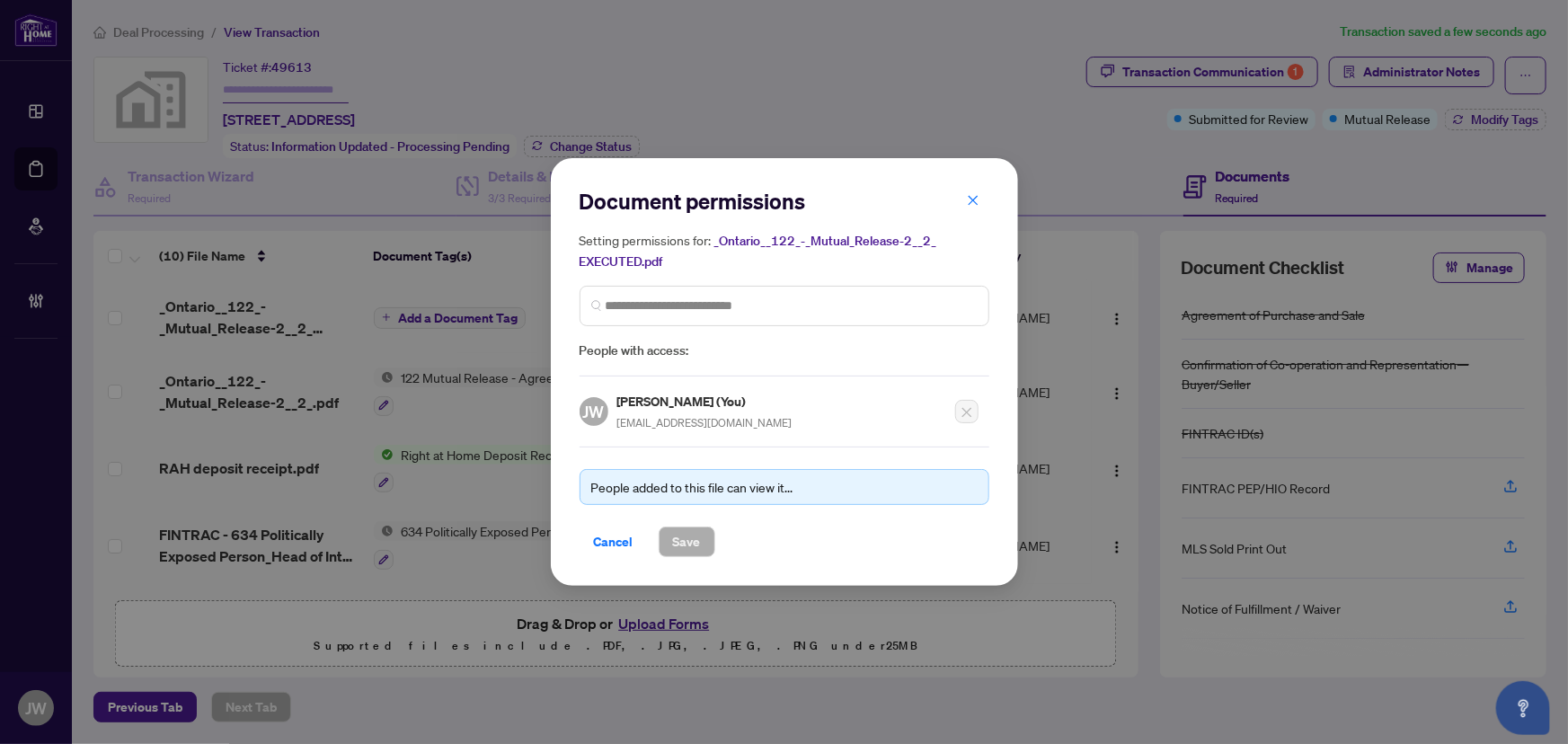
click at [677, 278] on div "Setting permissions for: _Ontario__122_-_Mutual_Release-2__2_ EXECUTED.pdf Peop…" at bounding box center [784, 295] width 410 height 131
click at [676, 296] on input "search" at bounding box center [791, 305] width 372 height 19
drag, startPoint x: 792, startPoint y: 202, endPoint x: 378, endPoint y: 297, distance: 424.8
click at [378, 298] on div "Document permissions Setting permissions for: _Ontario__122_-_Mutual_Release-2_…" at bounding box center [784, 372] width 1568 height 744
click at [746, 303] on input "search" at bounding box center [791, 305] width 372 height 19
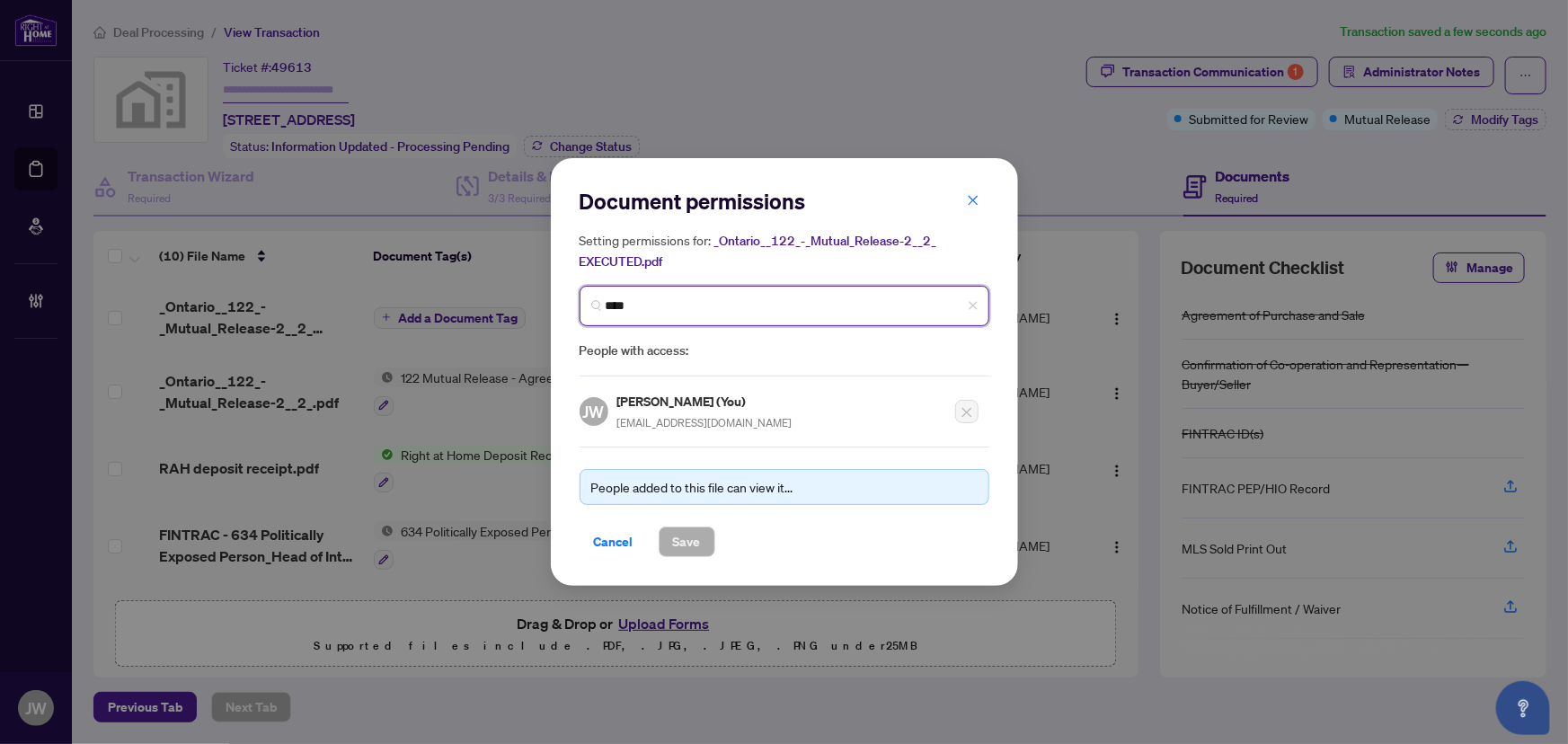
type input "*****"
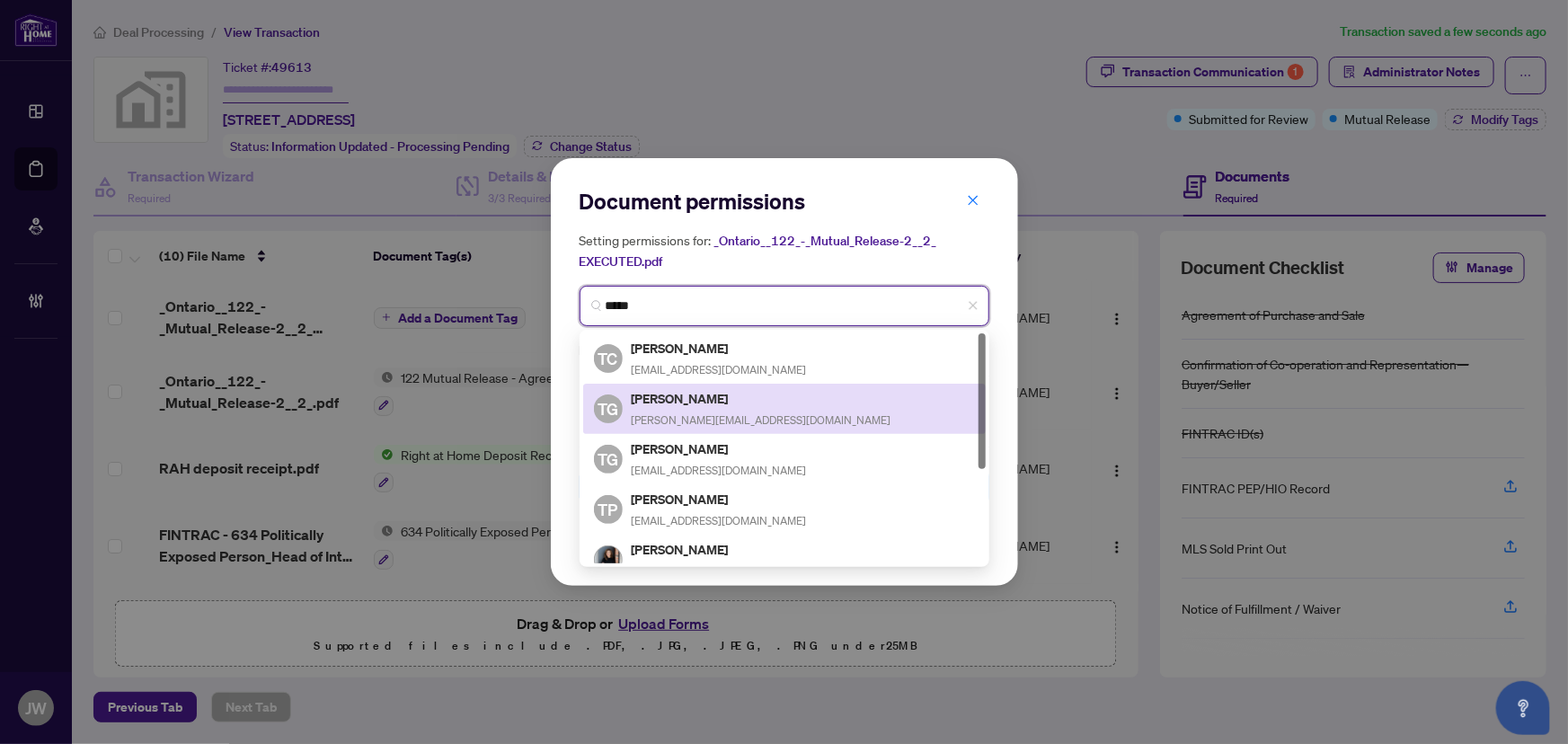
click at [674, 404] on h5 "Tanya Gordon" at bounding box center [761, 398] width 260 height 20
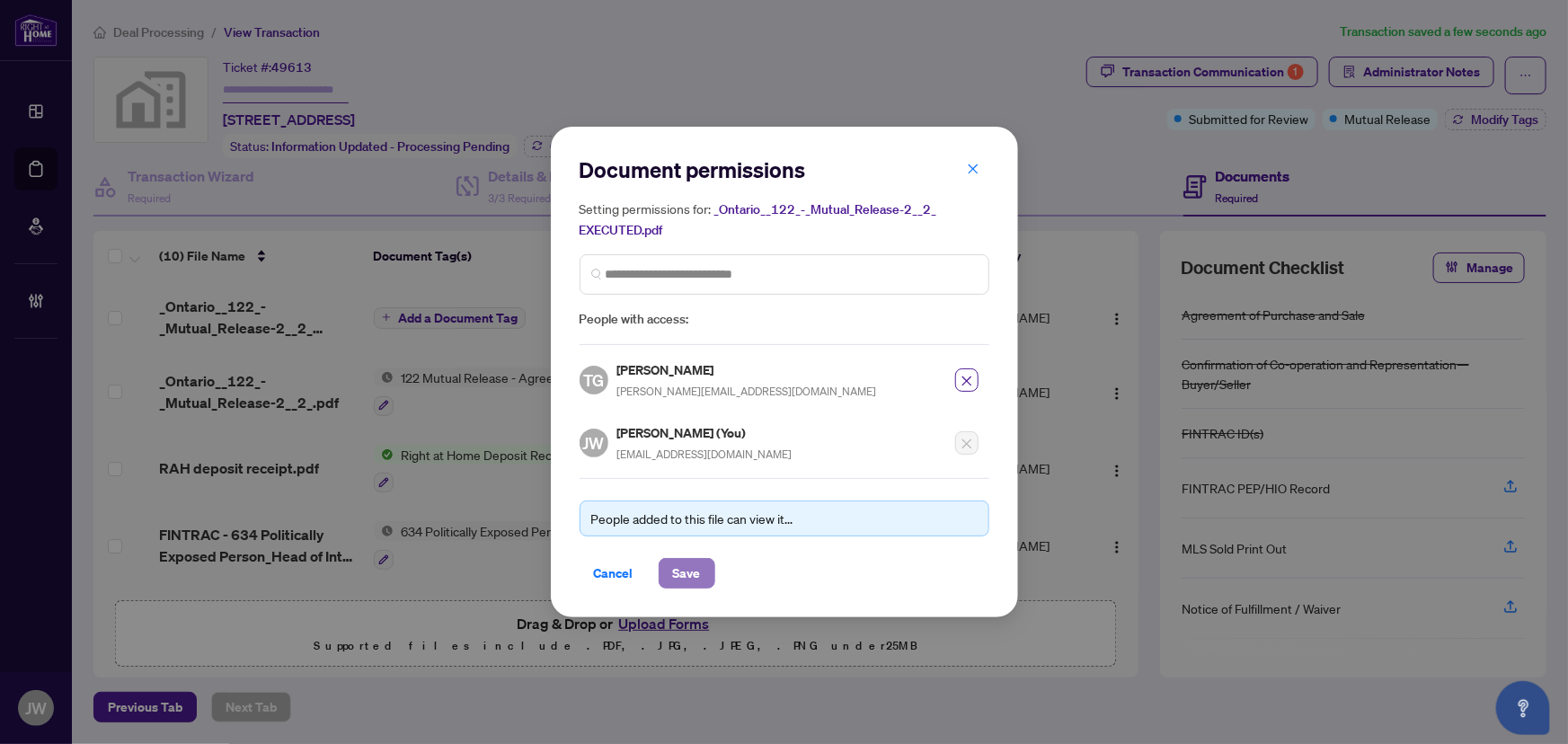
click at [663, 571] on button "Save" at bounding box center [687, 572] width 57 height 30
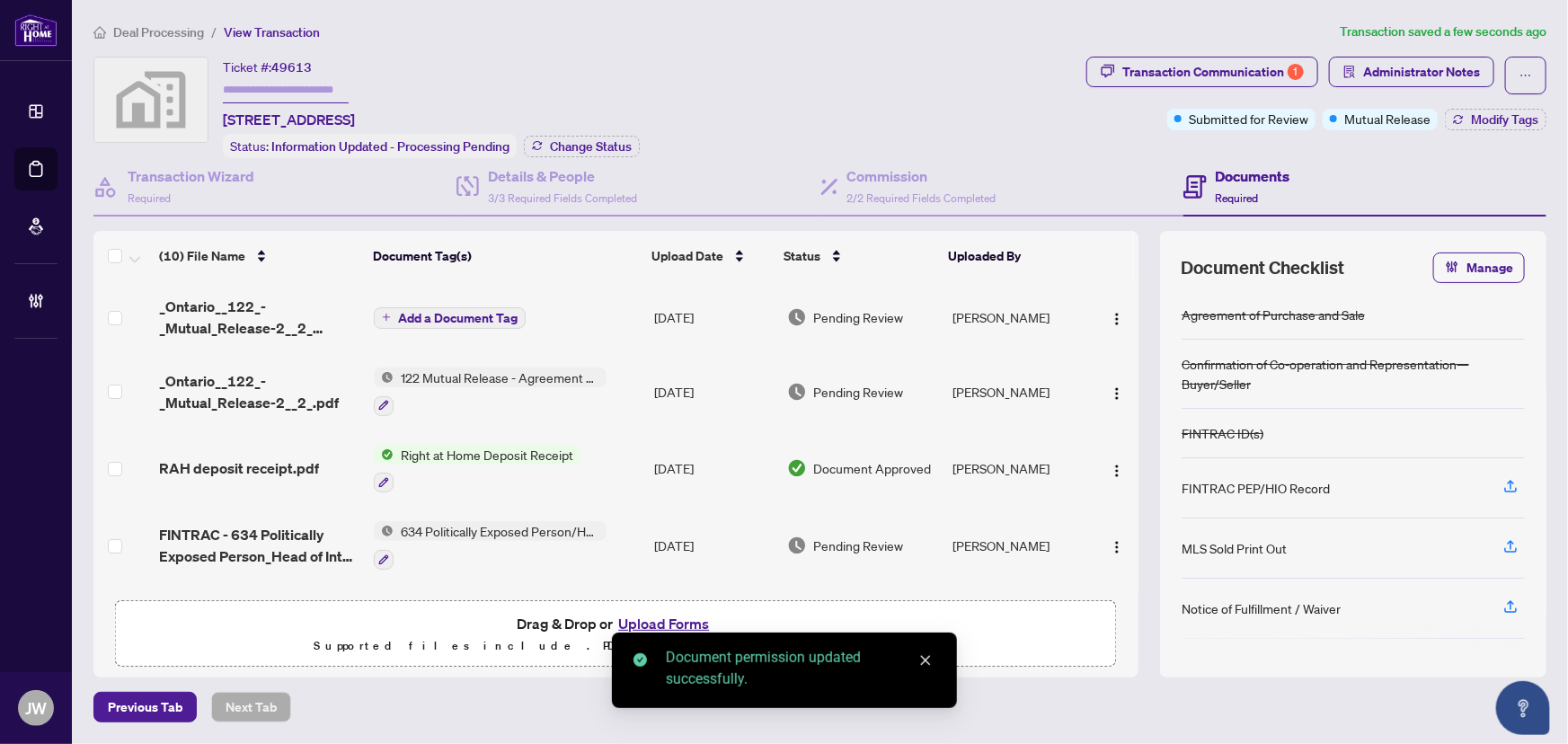
click at [174, 27] on span "Deal Processing" at bounding box center [158, 32] width 91 height 17
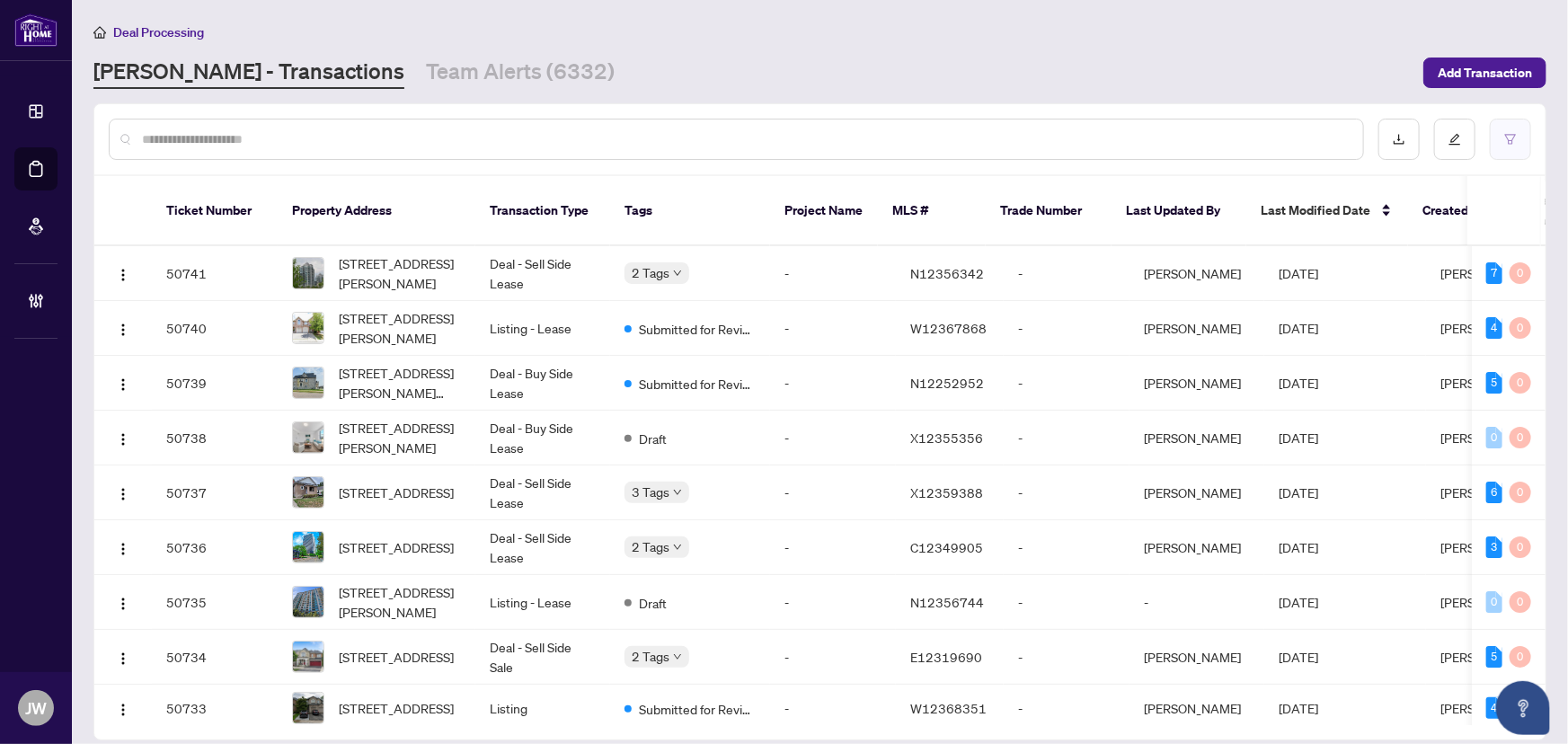
click at [1506, 141] on icon "filter" at bounding box center [1510, 138] width 13 height 13
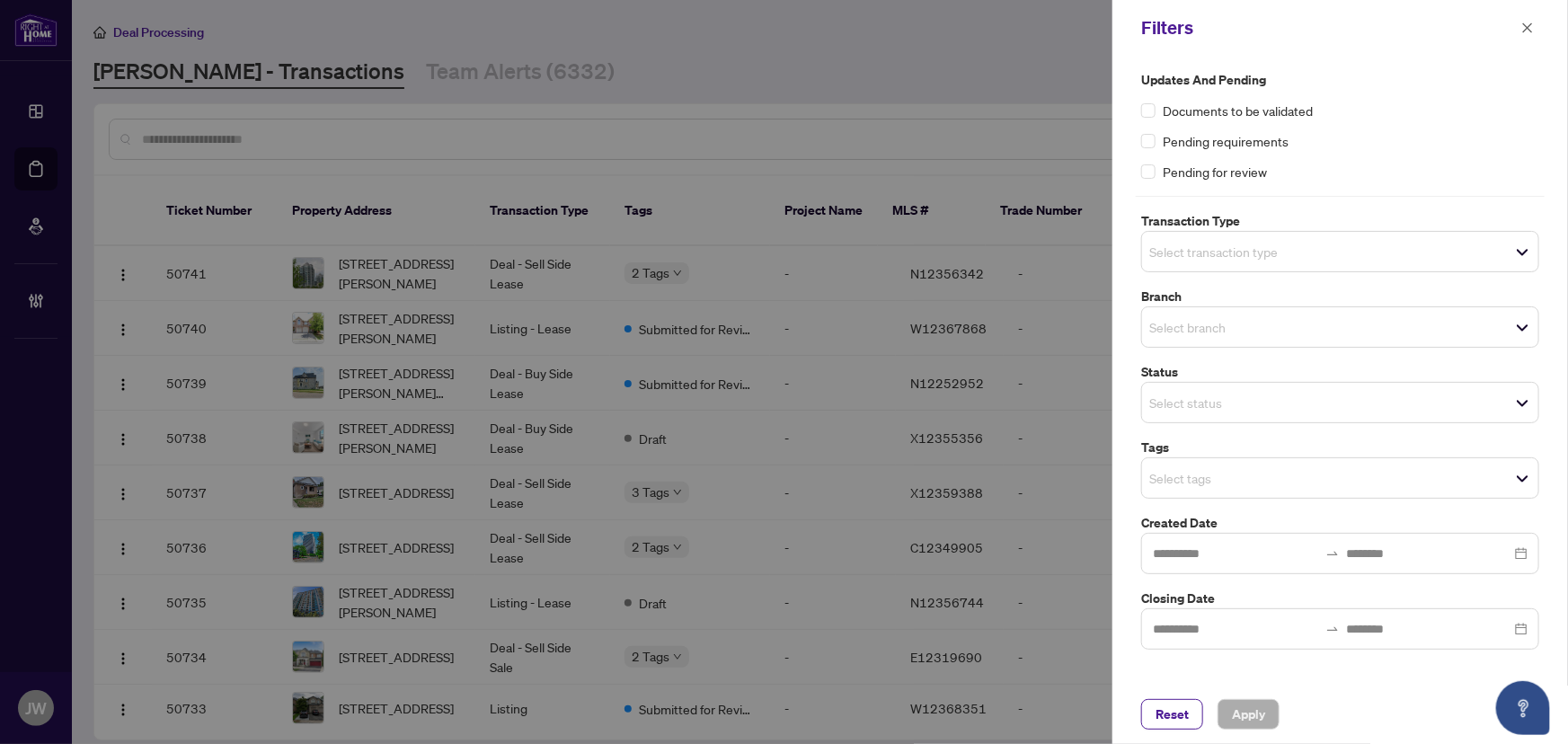
click at [283, 155] on div at bounding box center [784, 372] width 1568 height 744
click at [1528, 26] on icon "close" at bounding box center [1527, 27] width 13 height 13
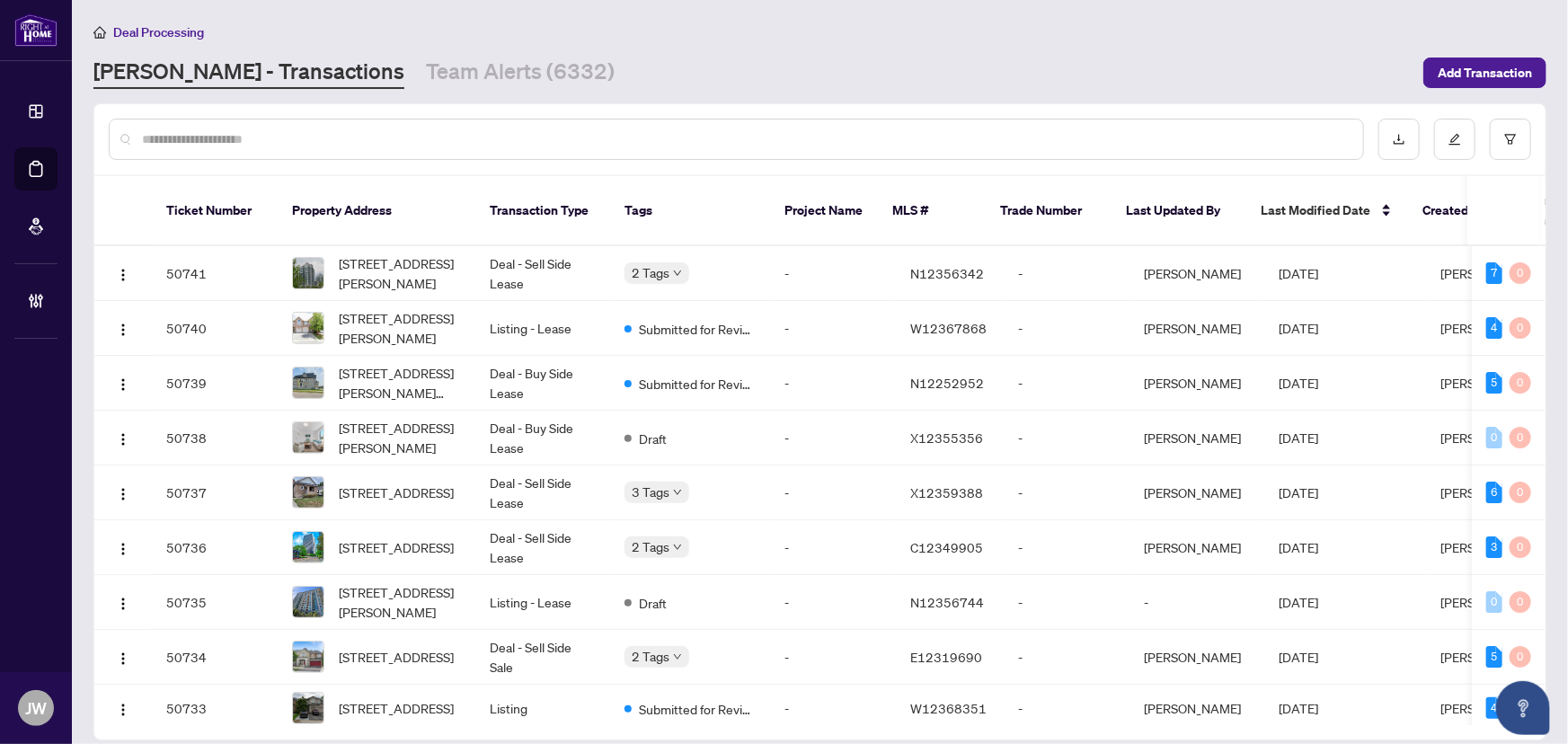
click at [263, 130] on input "text" at bounding box center [745, 139] width 1207 height 20
click at [1508, 133] on icon "filter" at bounding box center [1510, 138] width 13 height 13
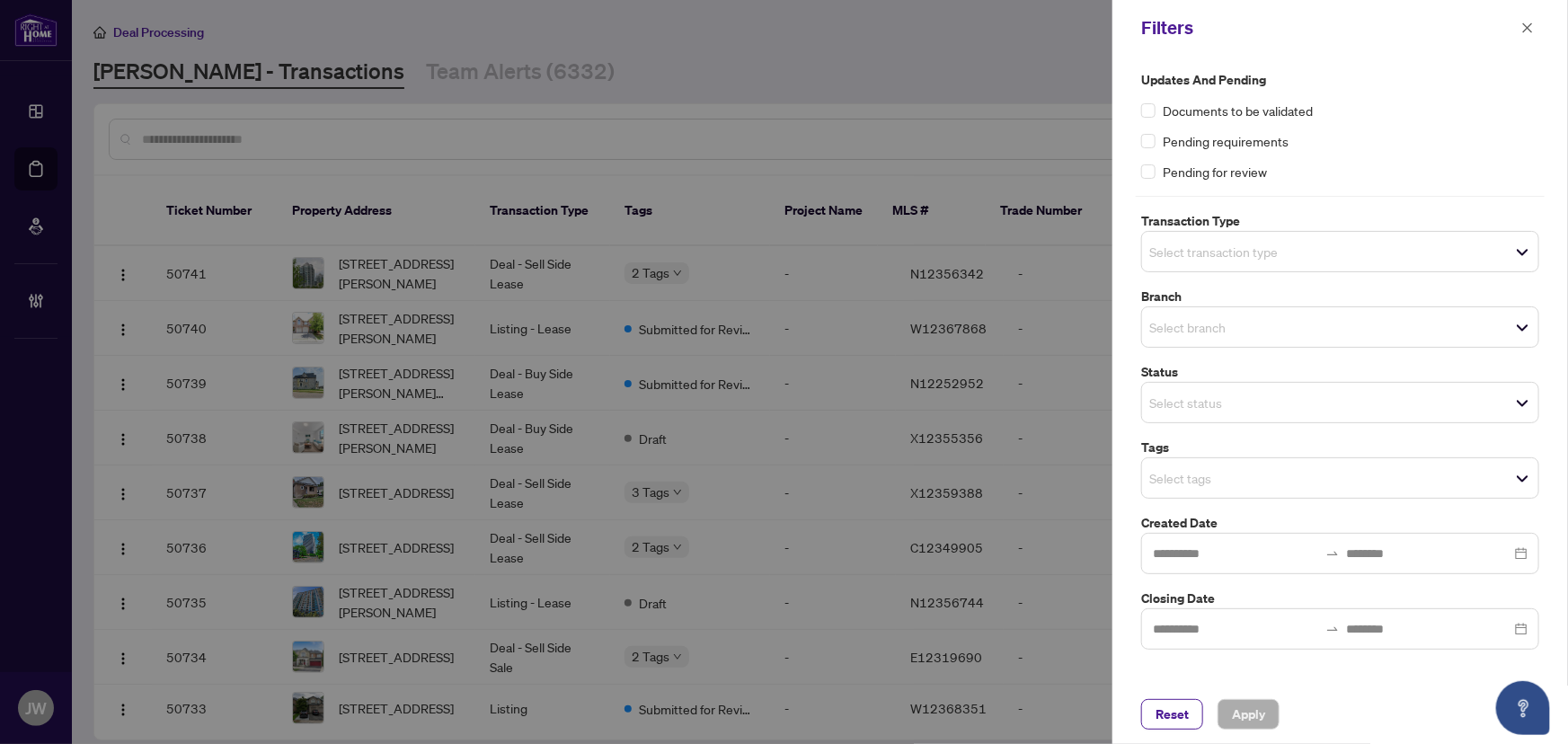
click at [1544, 20] on div "Filters" at bounding box center [1340, 27] width 456 height 56
drag, startPoint x: 1537, startPoint y: 25, endPoint x: 1466, endPoint y: 33, distance: 71.4
click at [1533, 25] on button "button" at bounding box center [1528, 27] width 23 height 21
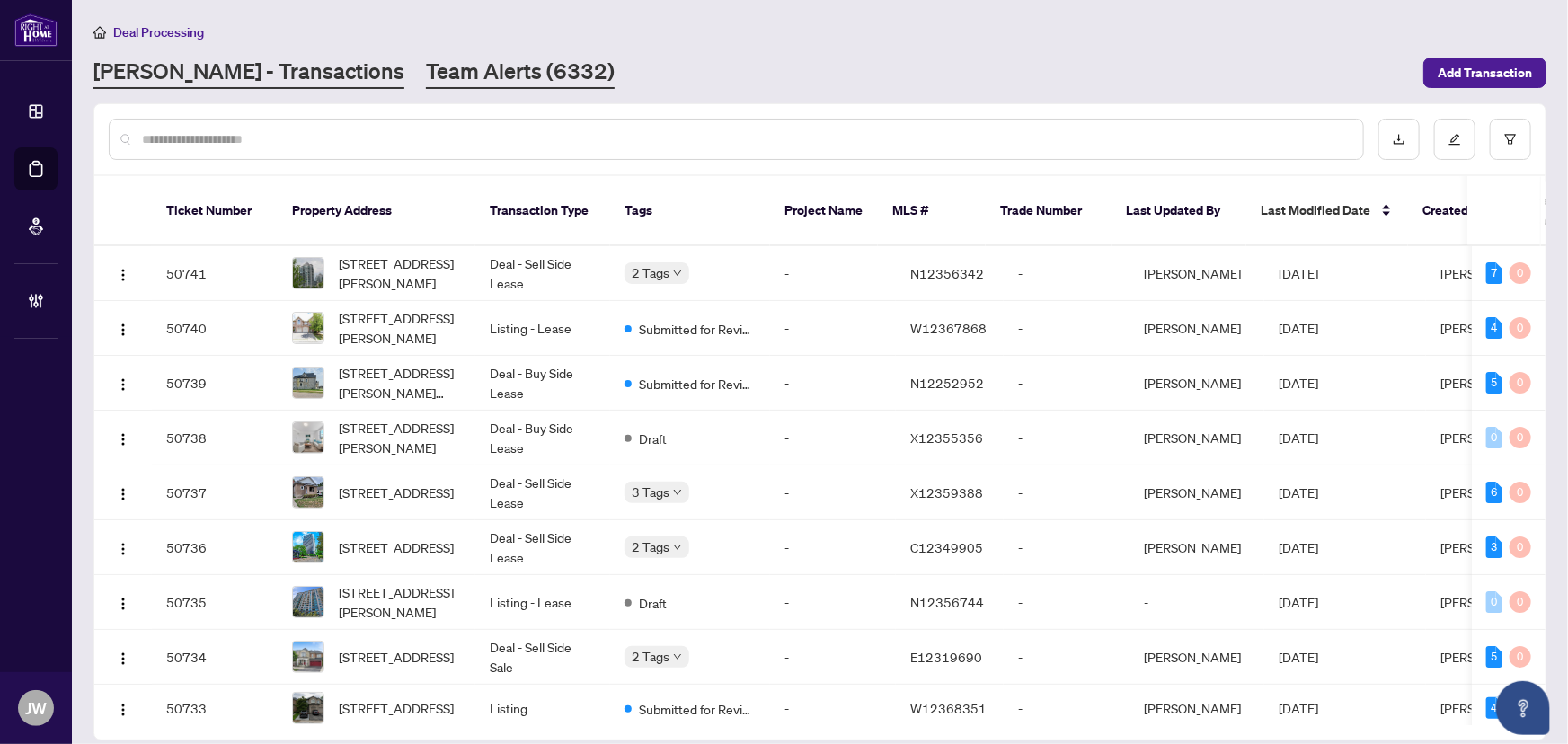
click at [426, 71] on link "Team Alerts (6332)" at bounding box center [520, 72] width 188 height 32
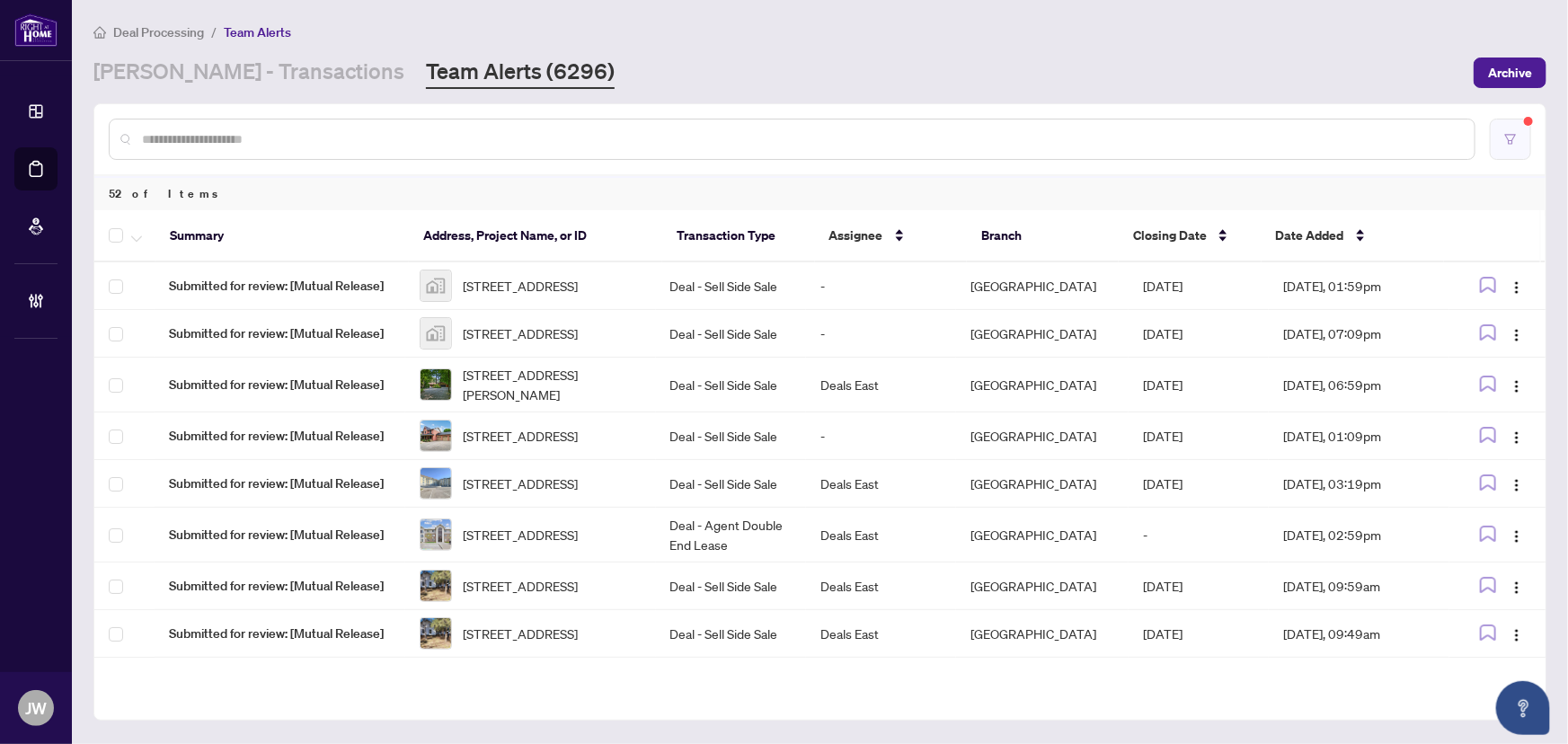
click at [1491, 138] on button "button" at bounding box center [1510, 139] width 41 height 41
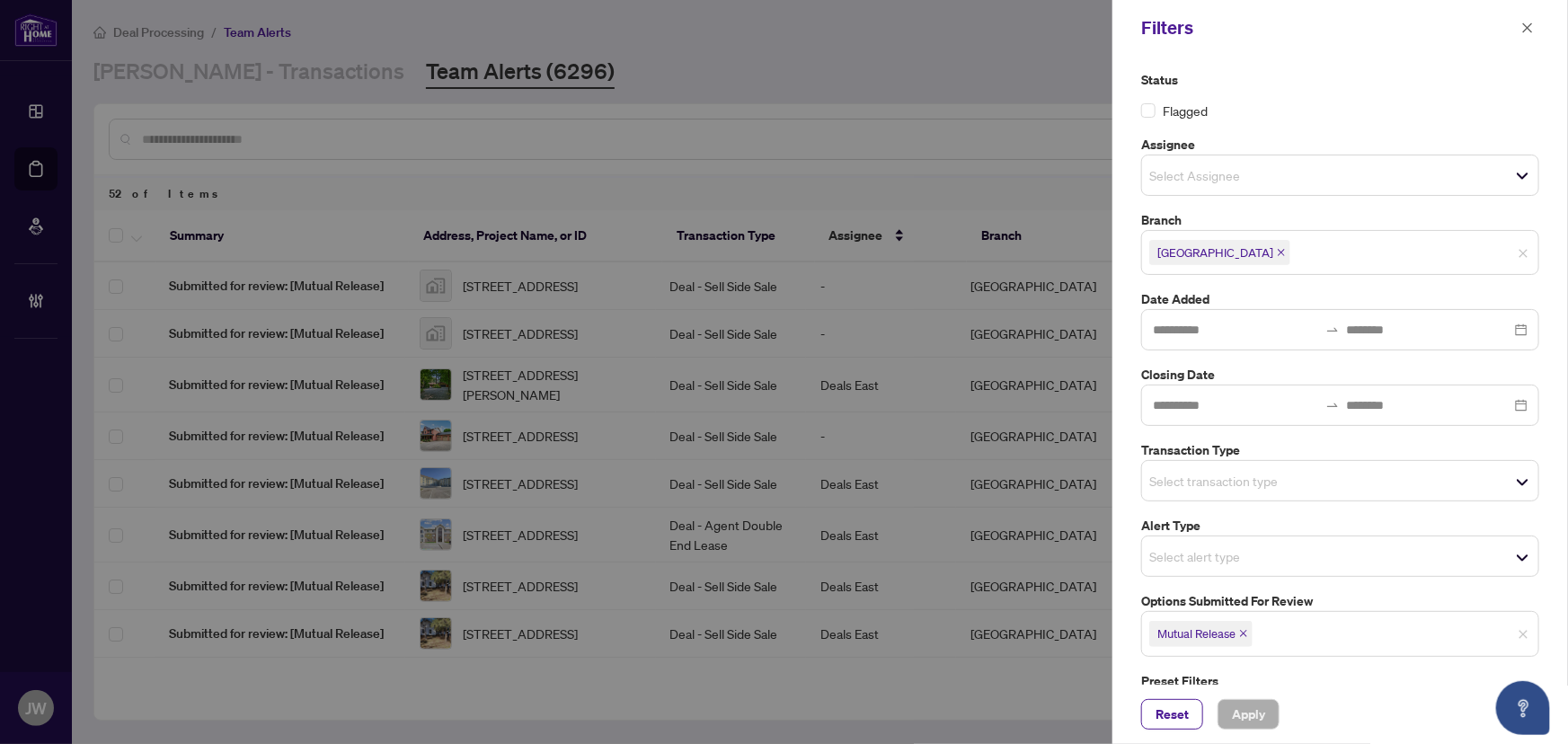
click at [1240, 637] on span "Mutual Release" at bounding box center [1201, 633] width 103 height 25
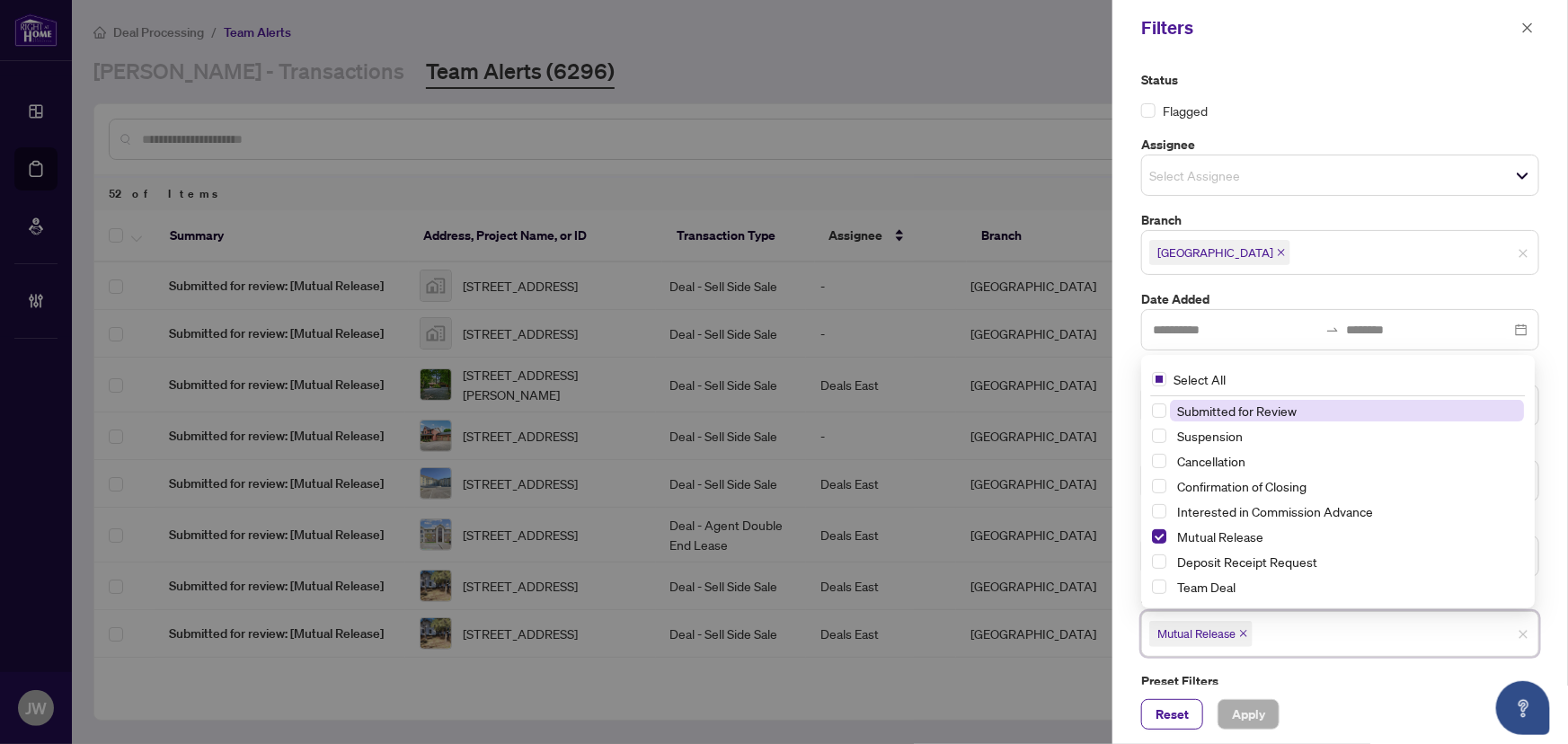
click at [1243, 631] on icon "close" at bounding box center [1243, 633] width 9 height 9
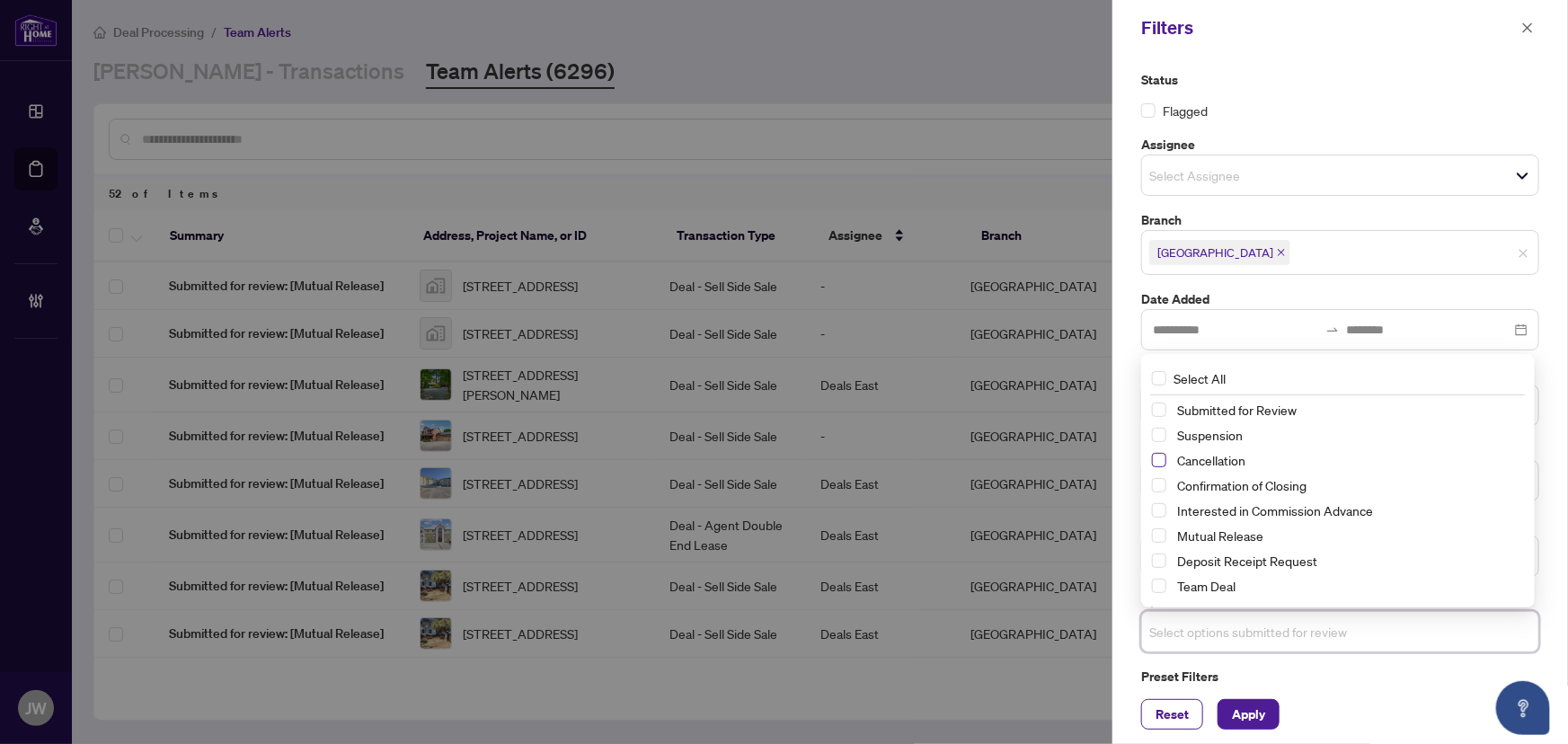
click at [1162, 464] on span "Select Cancellation" at bounding box center [1159, 459] width 15 height 15
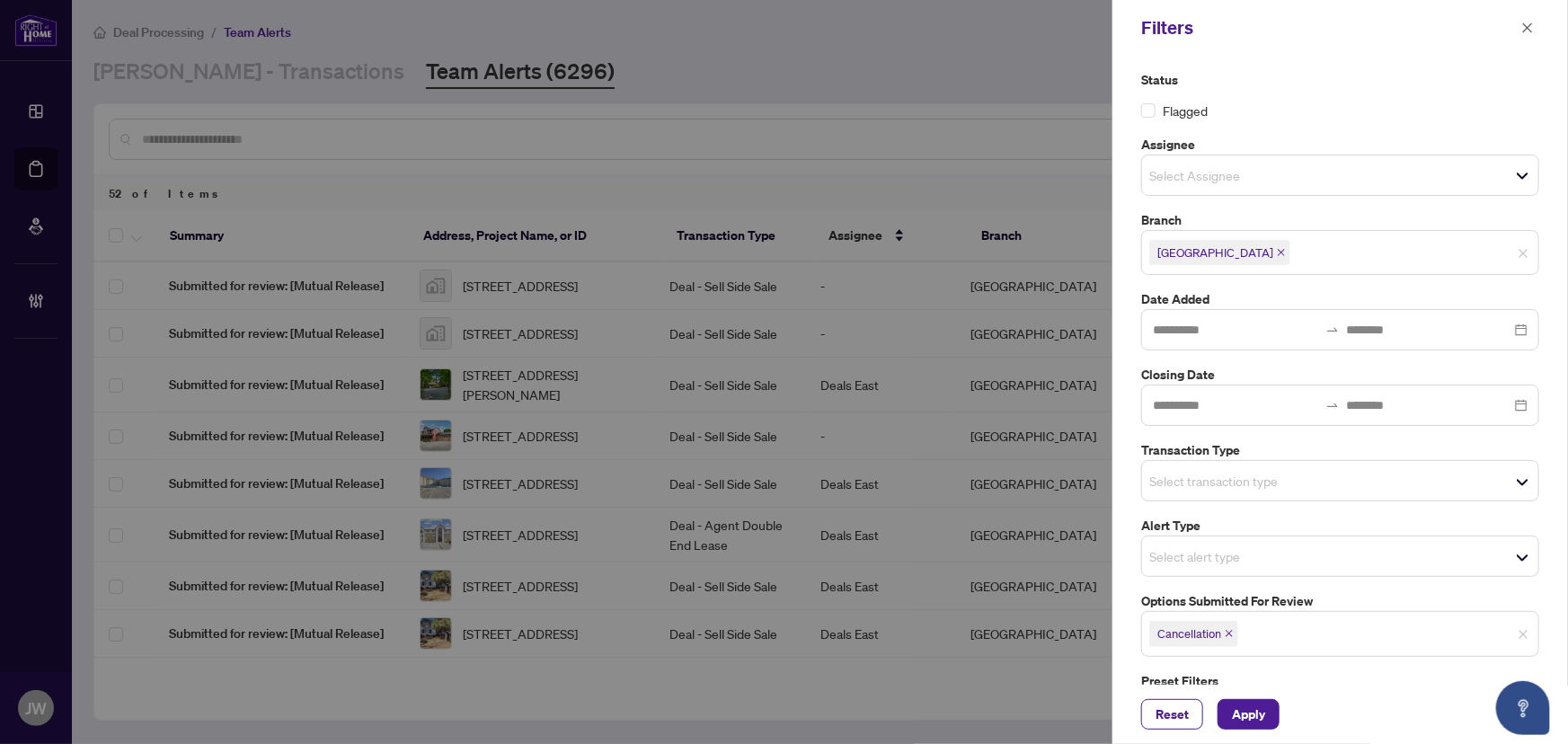
click at [1277, 732] on div "Reset Apply" at bounding box center [1340, 714] width 456 height 59
click at [1253, 721] on span "Apply" at bounding box center [1249, 713] width 33 height 28
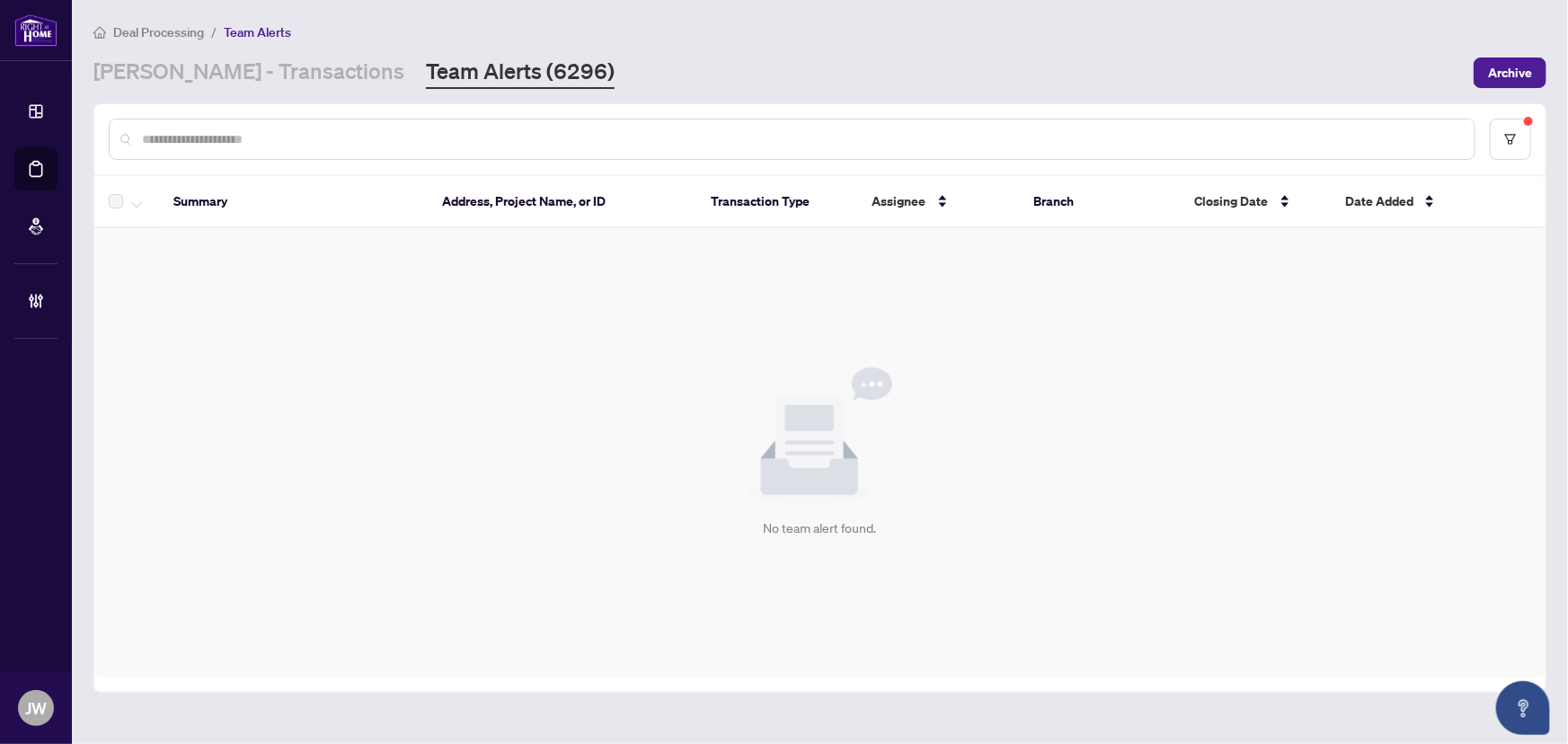
click at [240, 141] on input "text" at bounding box center [801, 139] width 1318 height 20
click at [235, 90] on main "Deal Processing / Team Alerts RAHR - Transactions Team Alerts (6296) Archive Su…" at bounding box center [820, 372] width 1496 height 744
click at [233, 73] on link "RAHR - Transactions" at bounding box center [249, 72] width 311 height 32
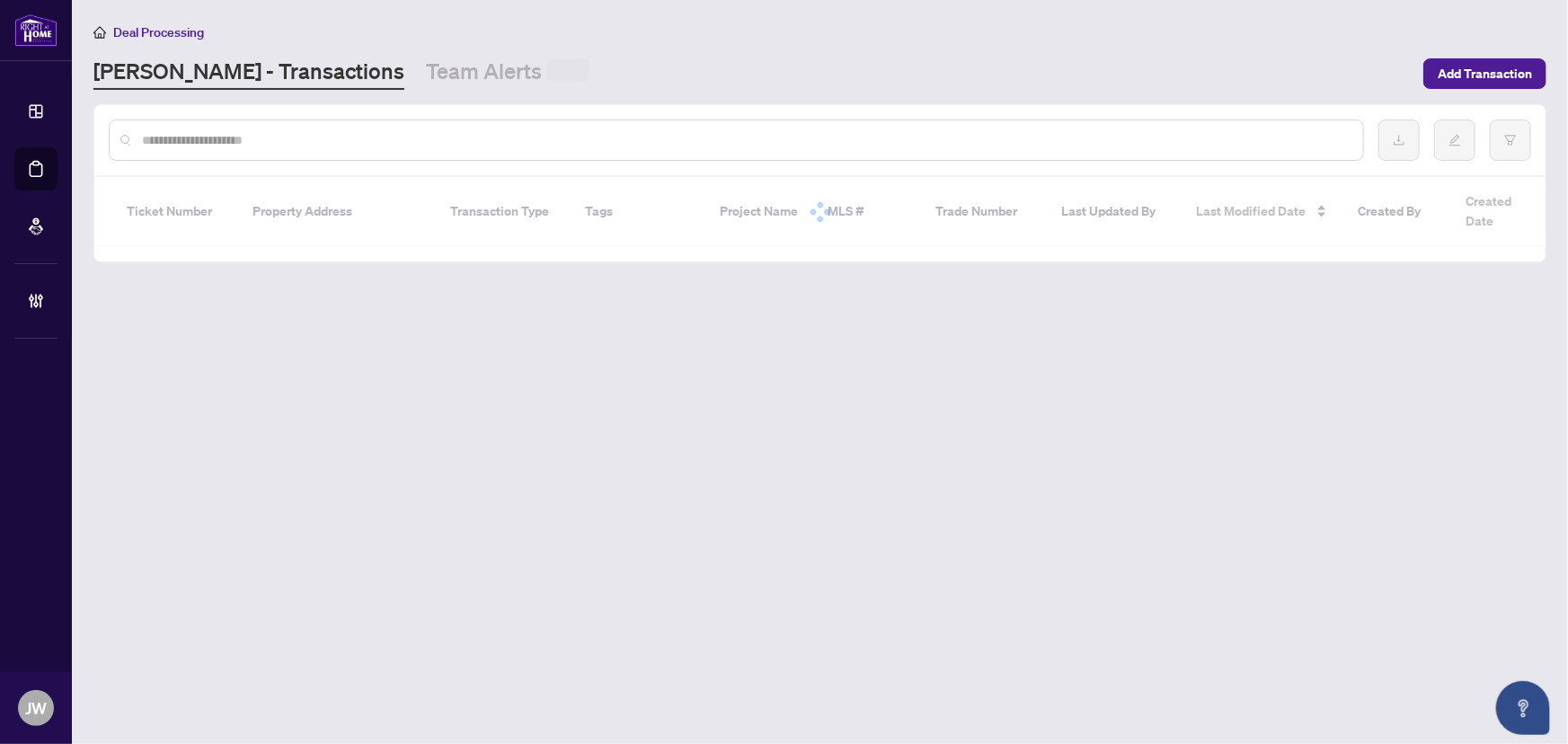
click at [217, 144] on input "text" at bounding box center [745, 140] width 1207 height 20
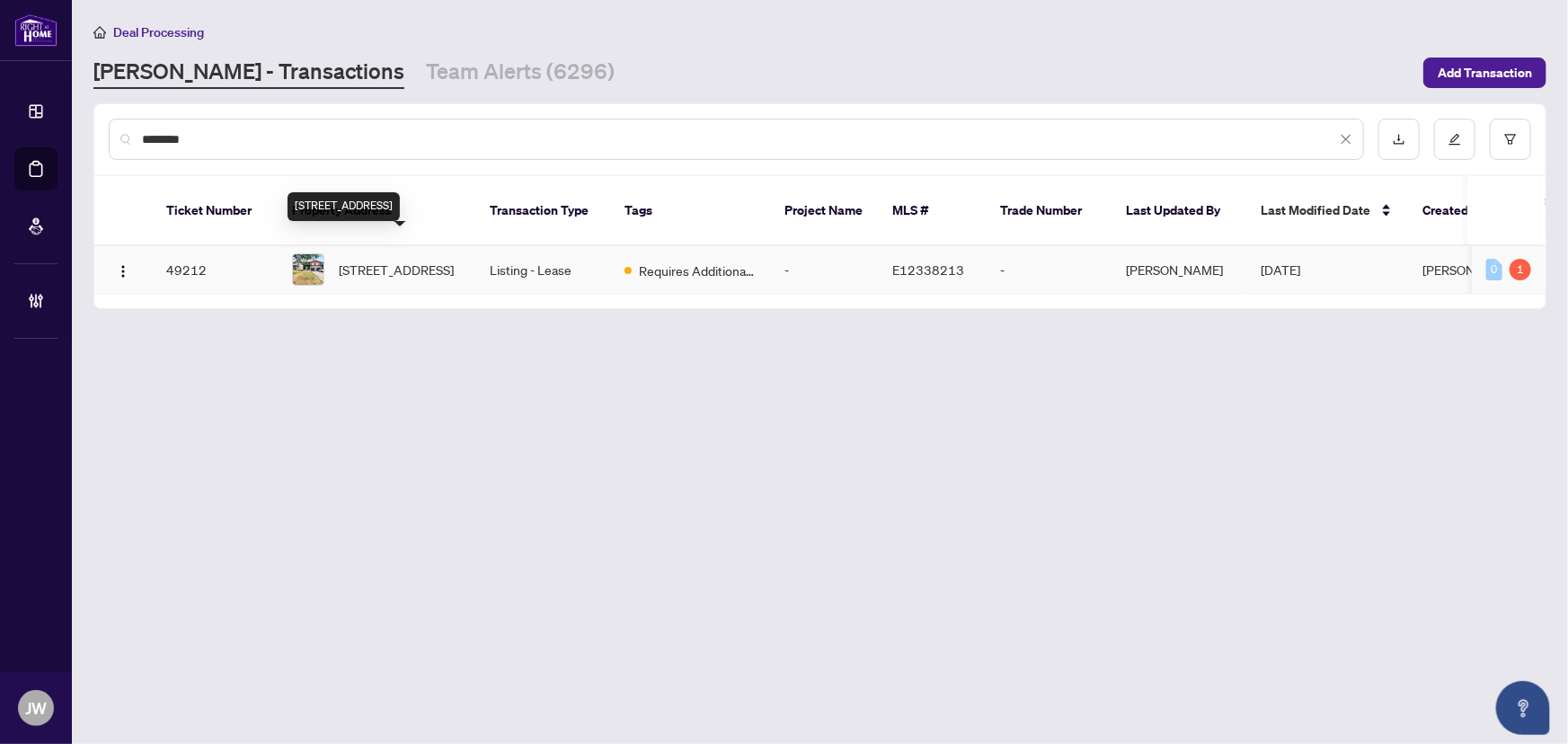
type input "*******"
click at [421, 259] on span "29 Duke St, Clarington, Ontario L1C 2V1, Canada" at bounding box center [396, 269] width 115 height 20
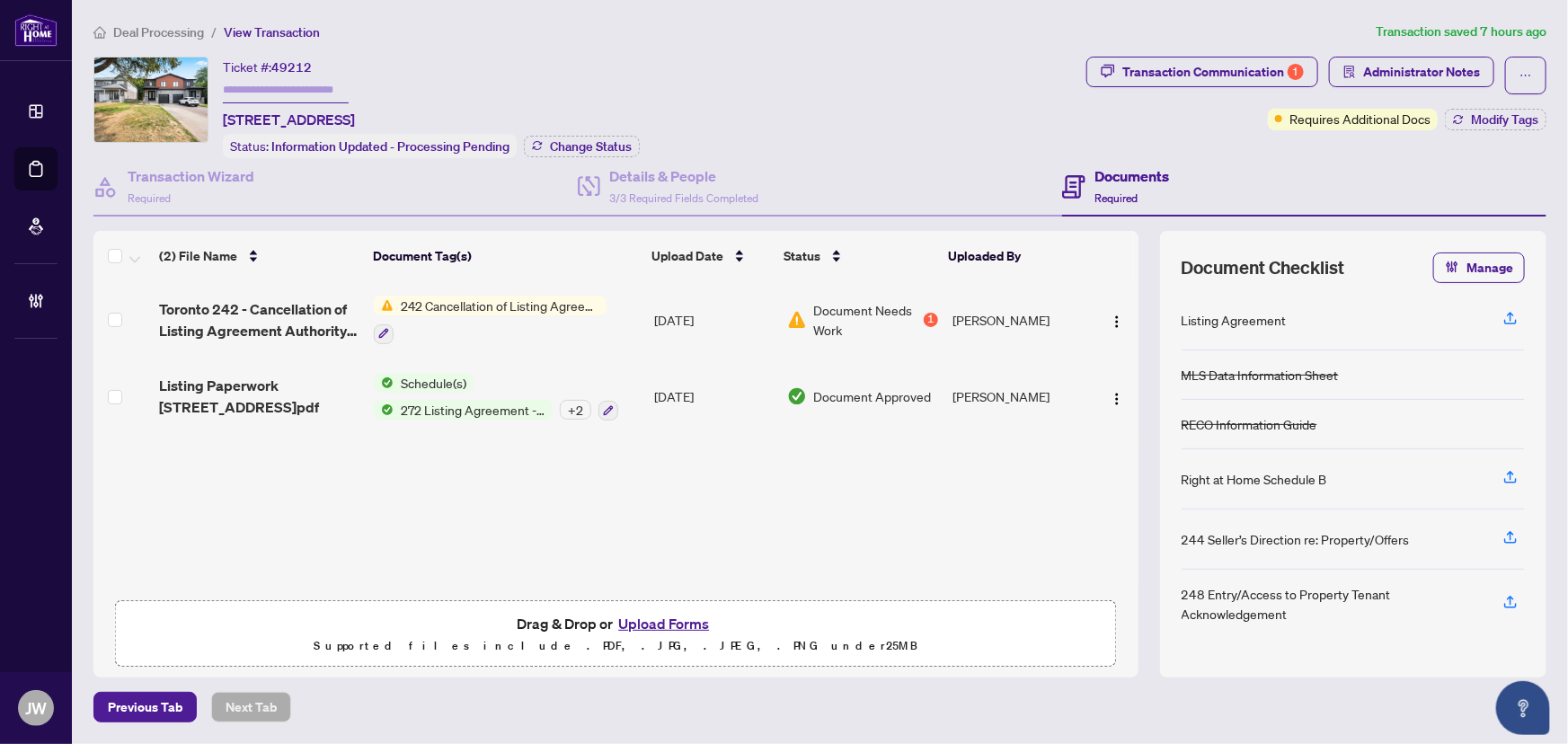
click at [912, 313] on span "Document Needs Work" at bounding box center [866, 320] width 106 height 40
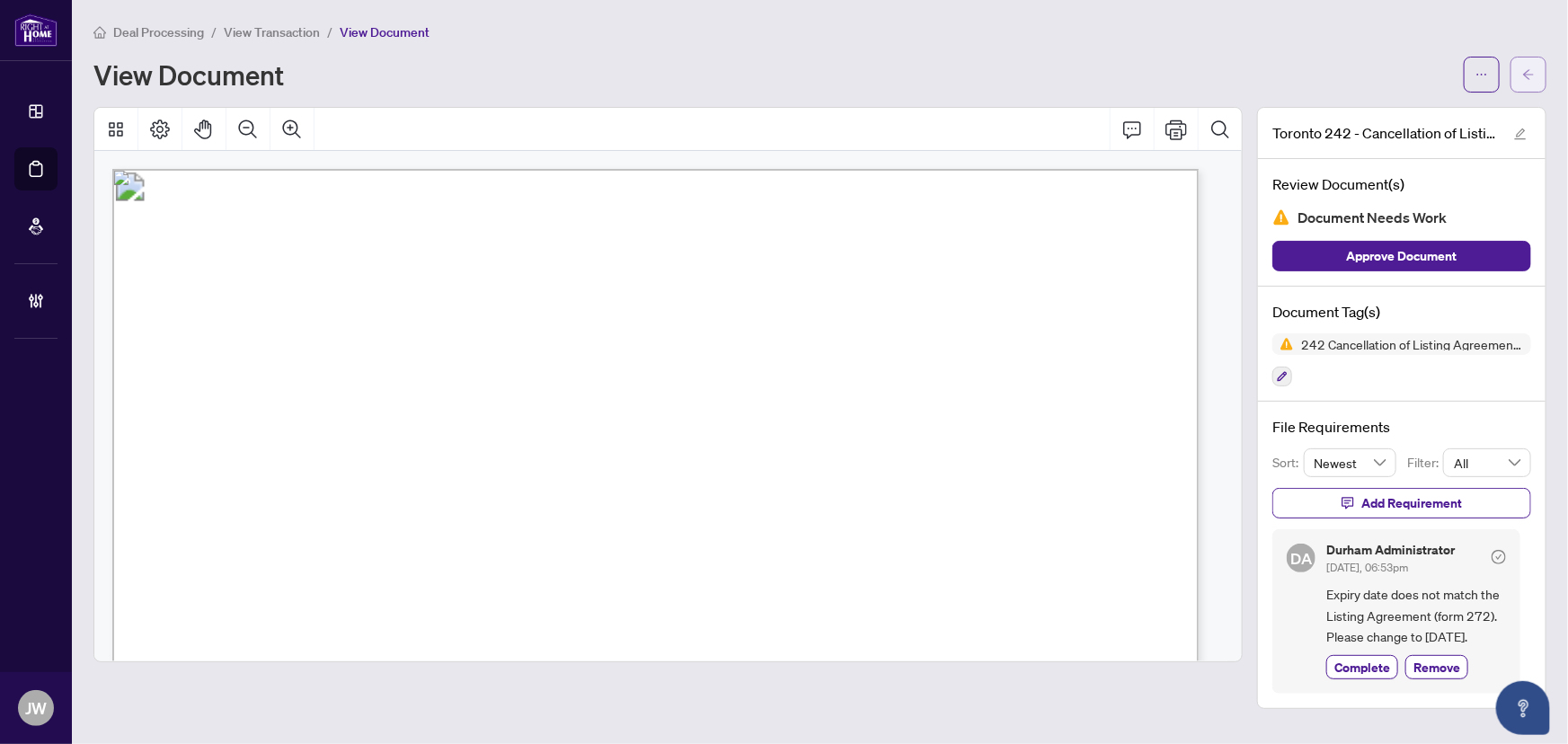
click at [1522, 75] on icon "arrow-left" at bounding box center [1528, 74] width 13 height 13
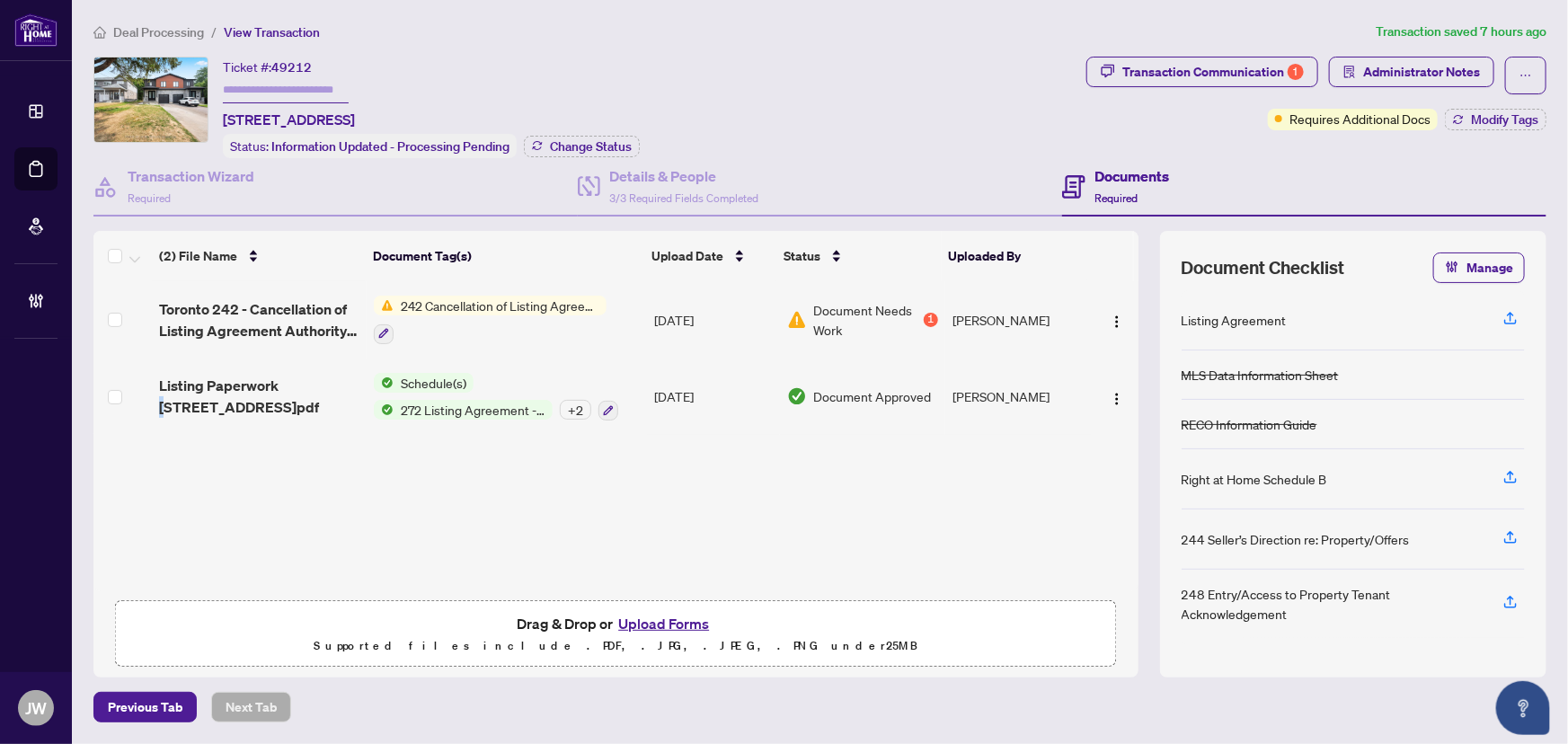
click at [284, 385] on span "Listing Paperwork 29 Duke St Lower.pdf" at bounding box center [259, 396] width 200 height 43
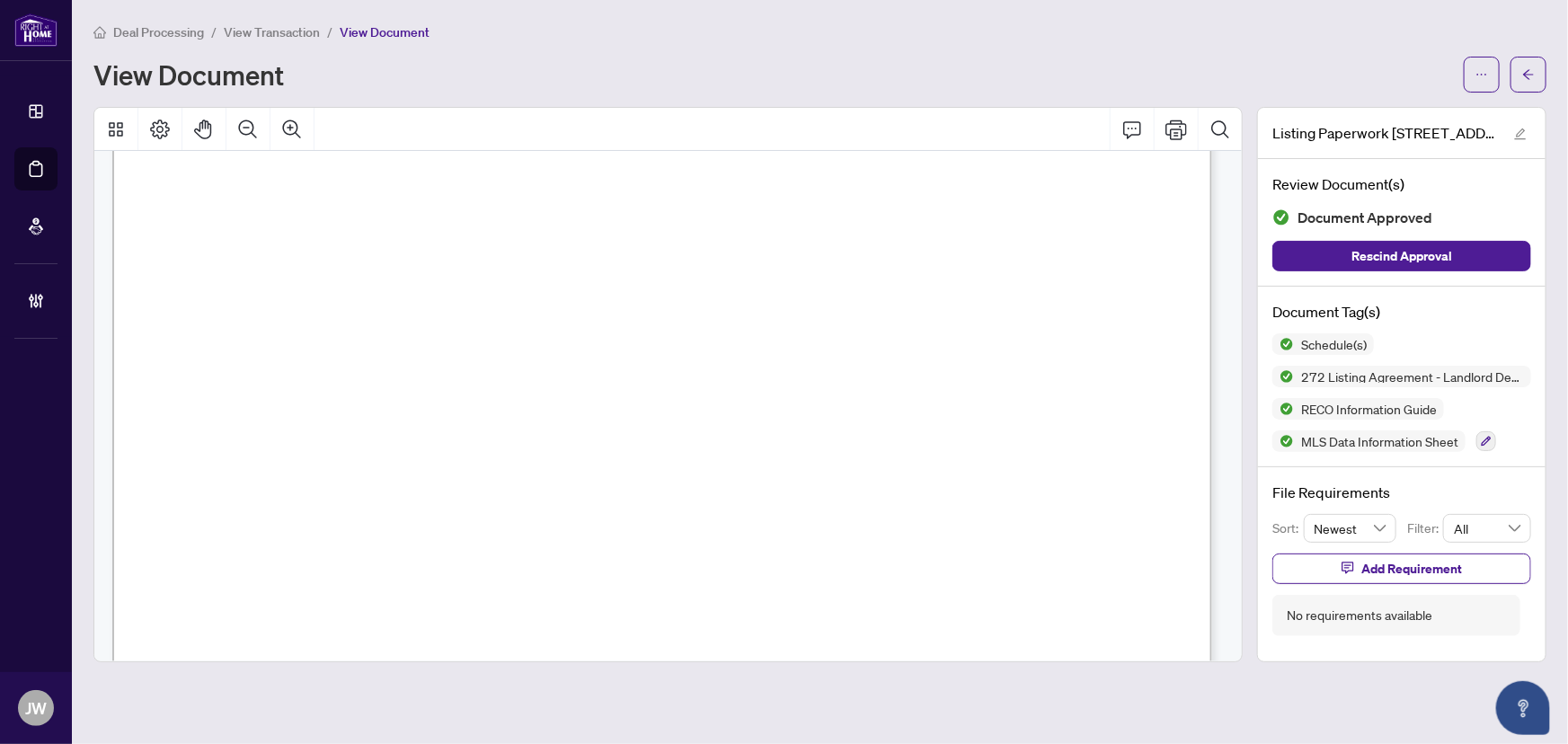
scroll to position [326, 0]
click at [1517, 62] on button "button" at bounding box center [1528, 74] width 36 height 36
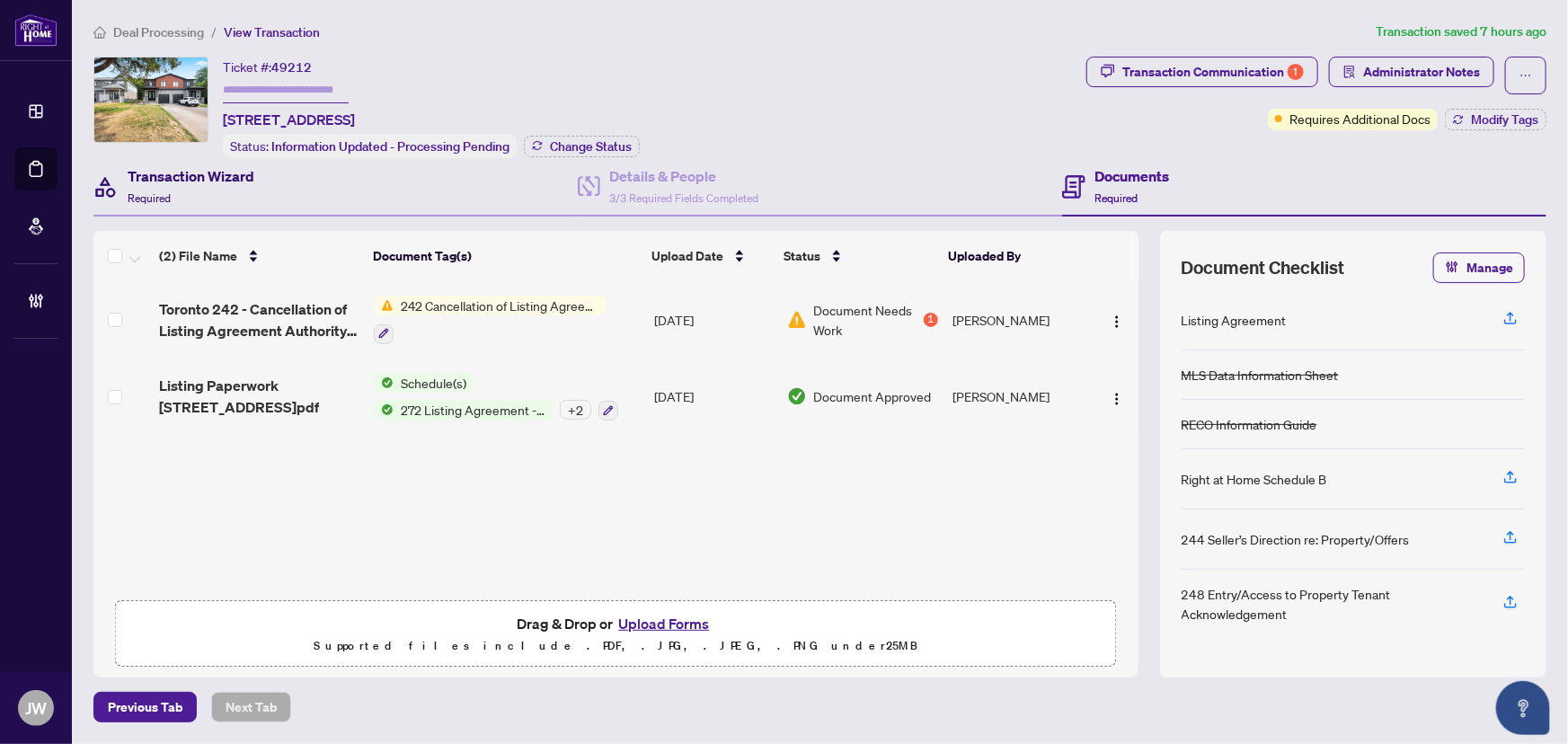
click at [215, 184] on div "Transaction Wizard Required" at bounding box center [191, 185] width 127 height 42
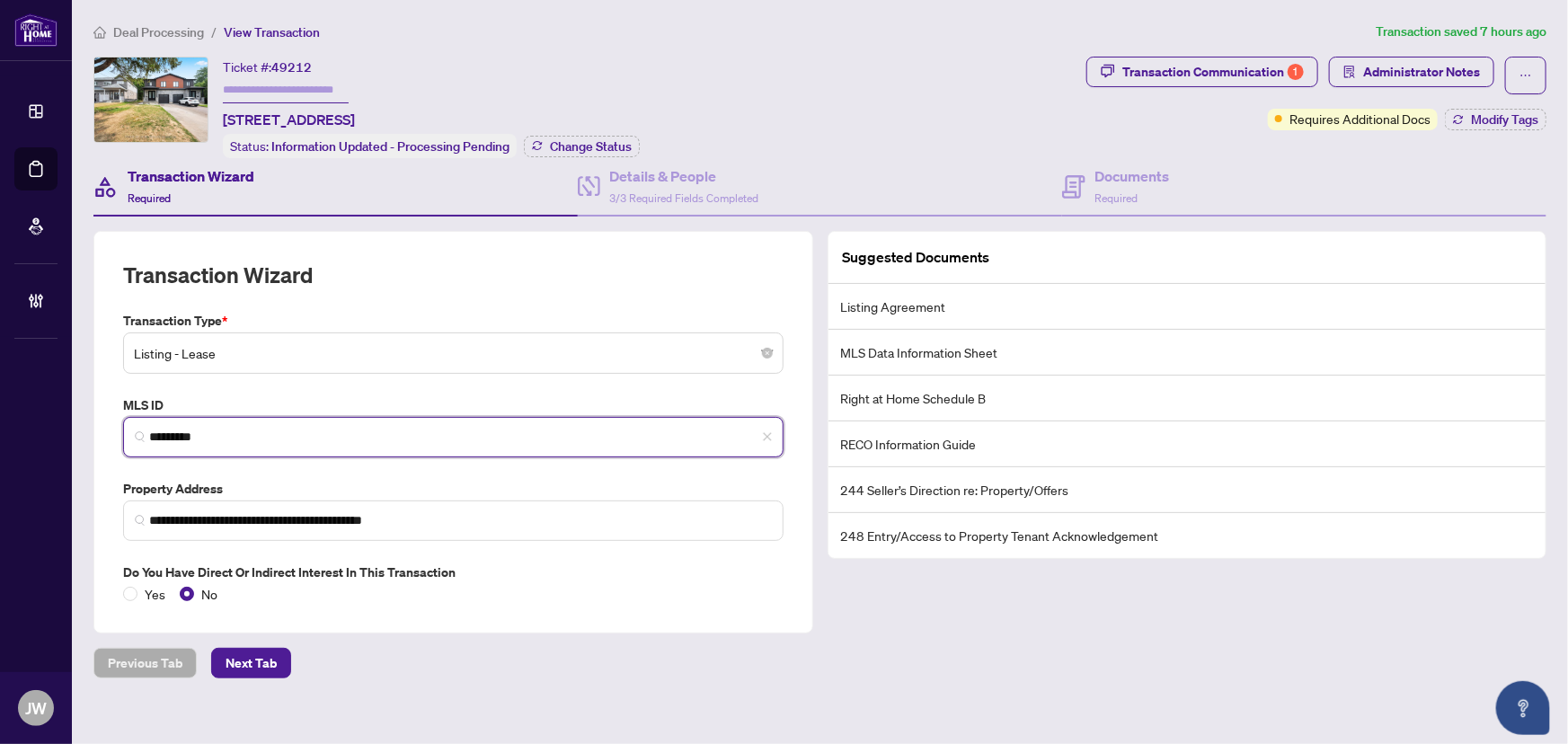
drag, startPoint x: 219, startPoint y: 427, endPoint x: 92, endPoint y: 440, distance: 127.7
click at [92, 440] on div "**********" at bounding box center [453, 432] width 734 height 403
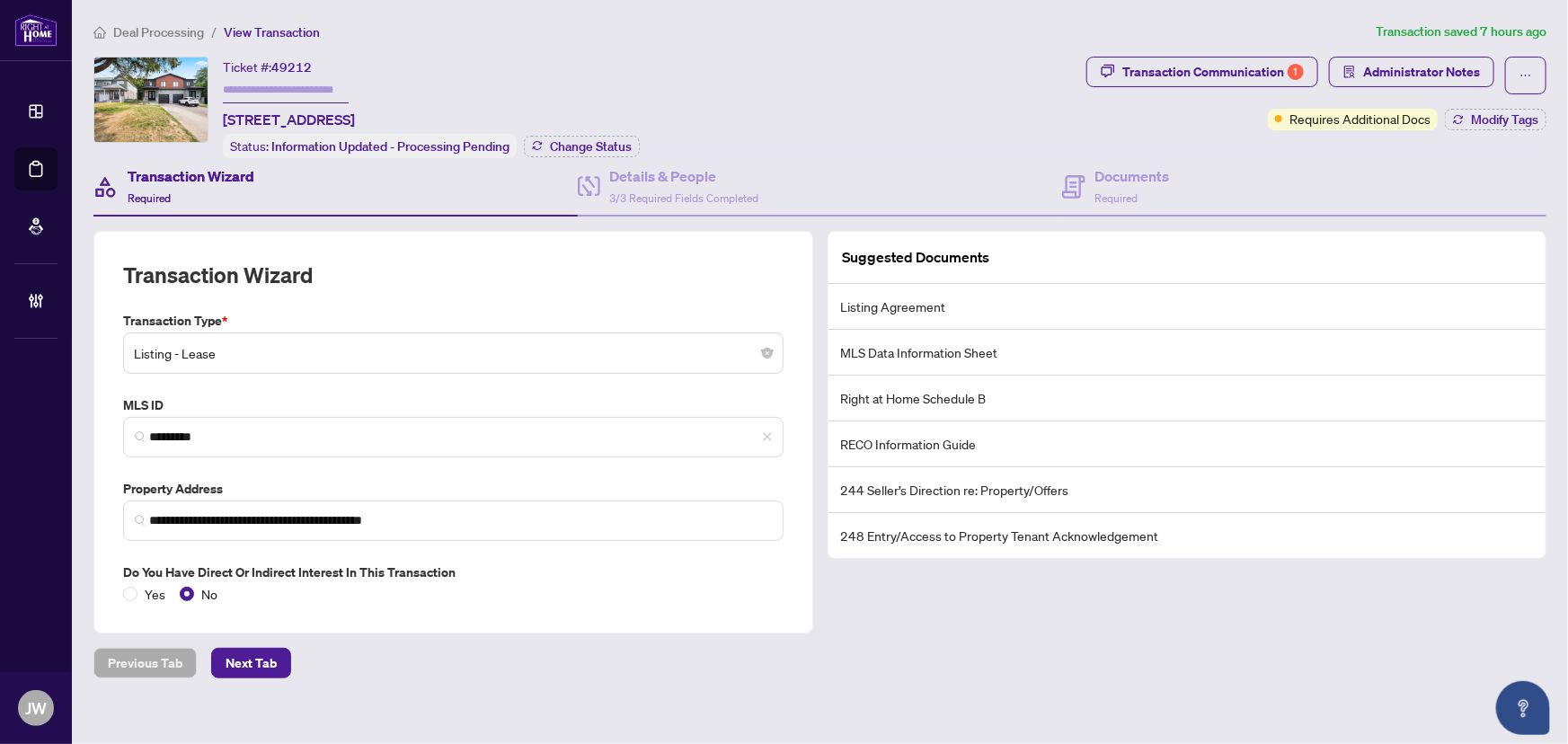
click at [158, 31] on span "Deal Processing" at bounding box center [158, 32] width 91 height 17
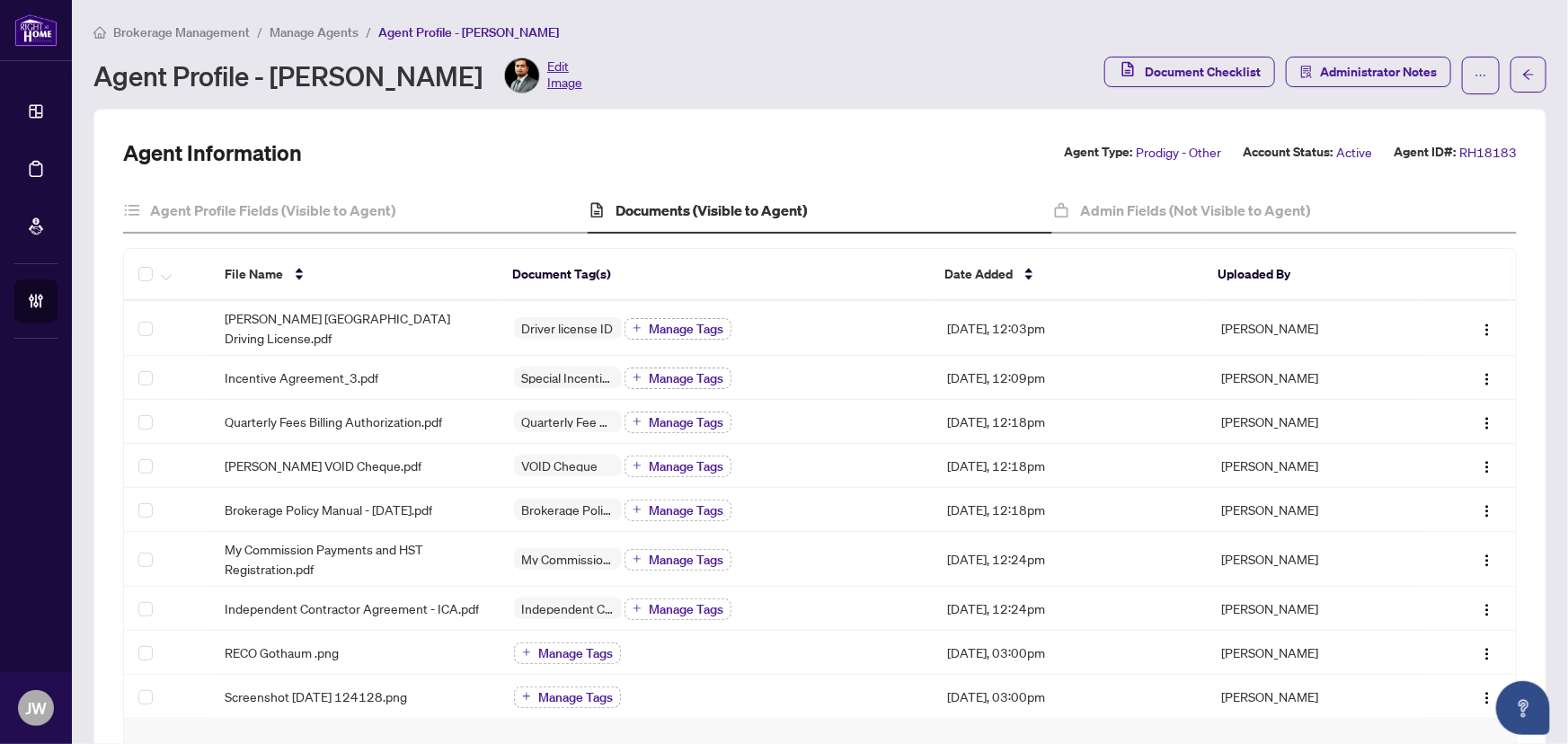
click at [207, 28] on span "Brokerage Management" at bounding box center [181, 32] width 137 height 17
